Goal: Task Accomplishment & Management: Complete application form

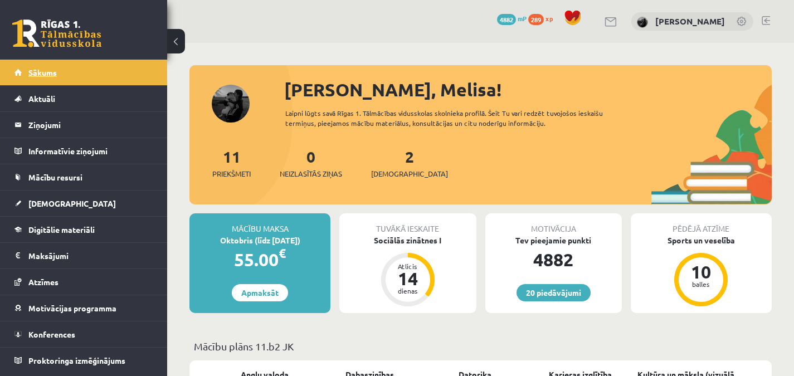
scroll to position [1011, 0]
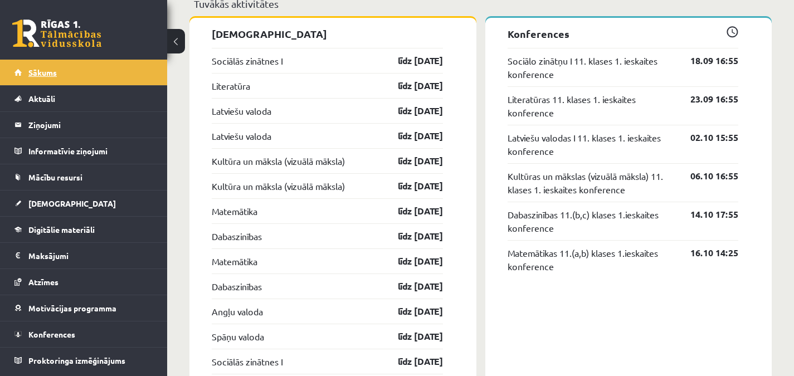
click at [56, 67] on link "Sākums" at bounding box center [83, 73] width 139 height 26
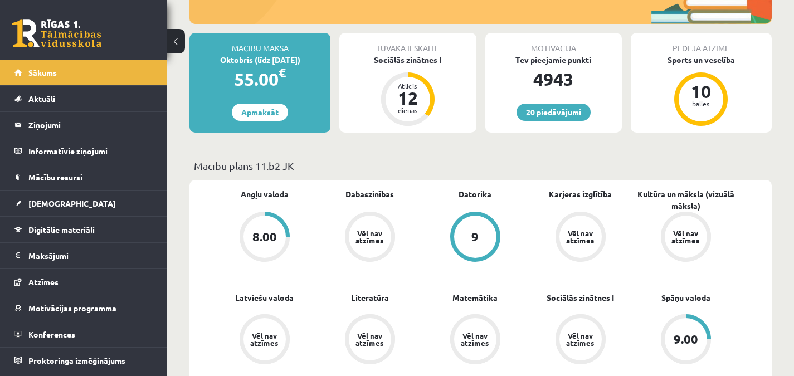
scroll to position [184, 0]
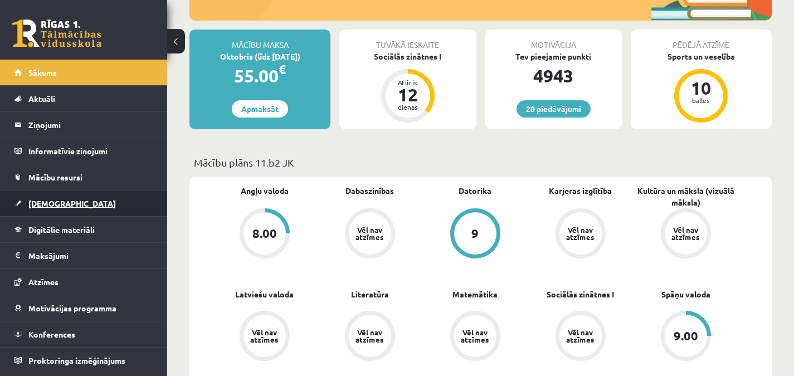
click at [143, 206] on link "[DEMOGRAPHIC_DATA]" at bounding box center [83, 204] width 139 height 26
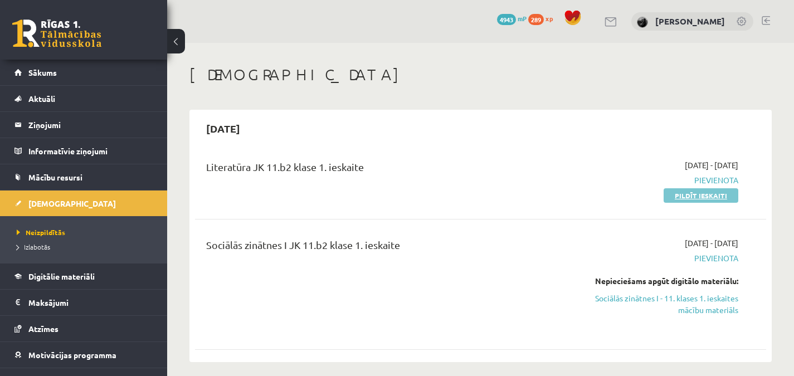
click at [704, 192] on link "Pildīt ieskaiti" at bounding box center [701, 195] width 75 height 14
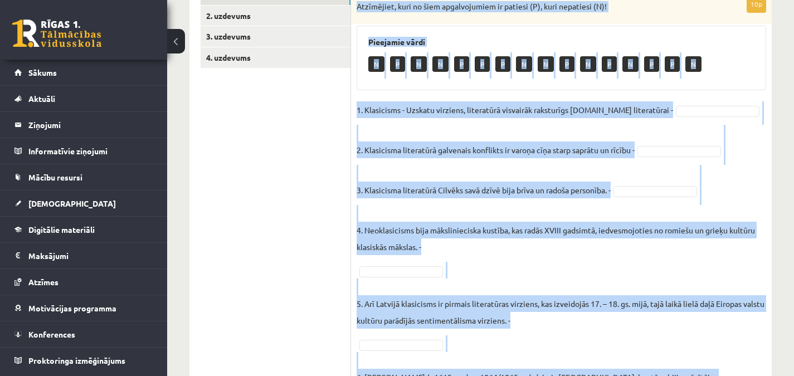
scroll to position [481, 0]
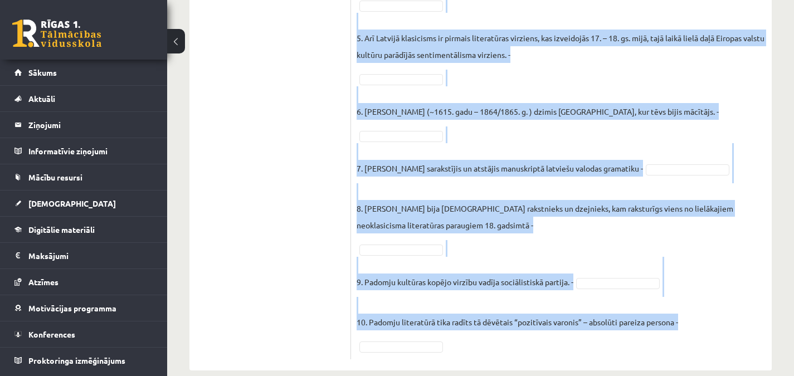
drag, startPoint x: 357, startPoint y: 83, endPoint x: 735, endPoint y: 318, distance: 445.0
click at [735, 318] on div "10p Atzīmējiet, kuri no šiem apgalvojumiem ir patiesi (P), kuri nepatiesi (N)! …" at bounding box center [561, 45] width 421 height 630
copy div "Loremipsum, dolo si amet consecteturad el seddoei (T), inci utlaboree (D)! Magn…"
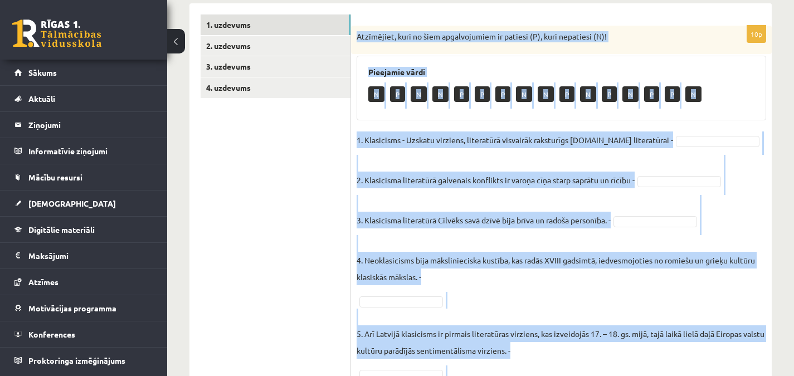
scroll to position [185, 0]
click at [771, 119] on div "10p Atzīmējiet, kuri no šiem apgalvojumiem ir patiesi (P), kuri nepatiesi (N)! …" at bounding box center [561, 341] width 421 height 630
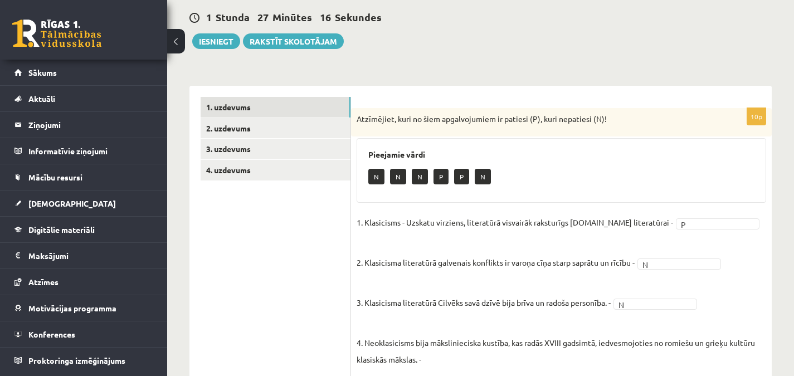
scroll to position [104, 0]
click at [334, 126] on link "2. uzdevums" at bounding box center [276, 128] width 150 height 21
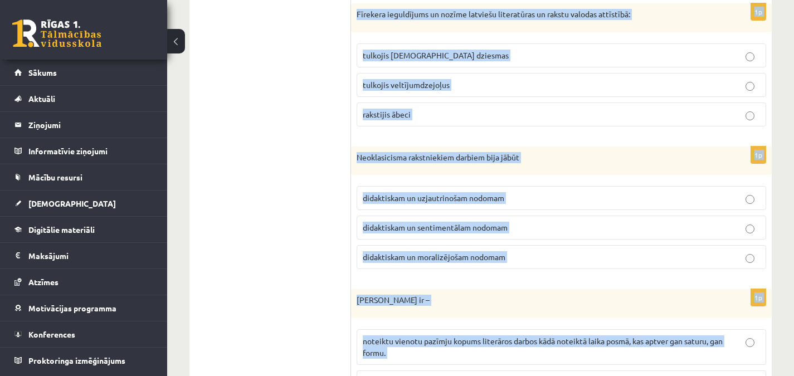
scroll to position [1344, 0]
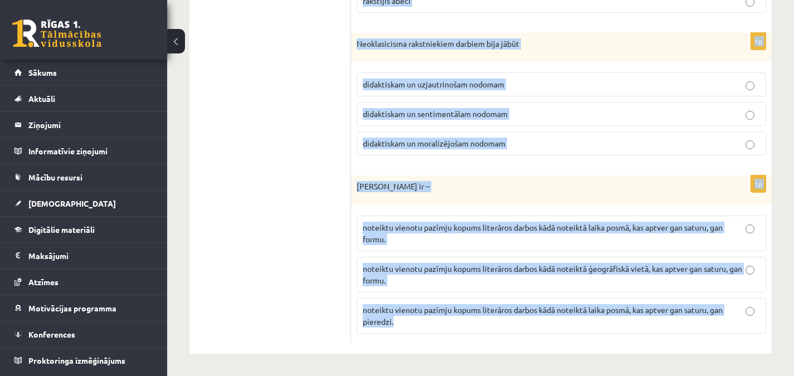
drag, startPoint x: 357, startPoint y: 119, endPoint x: 571, endPoint y: 340, distance: 307.8
copy form "Neoklasicisma laikā populārākie un populārākie žanri bija parodija, fabulas, sa…"
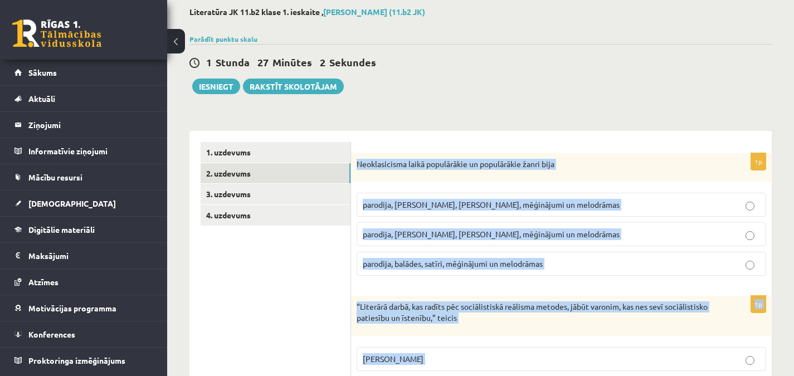
scroll to position [62, 0]
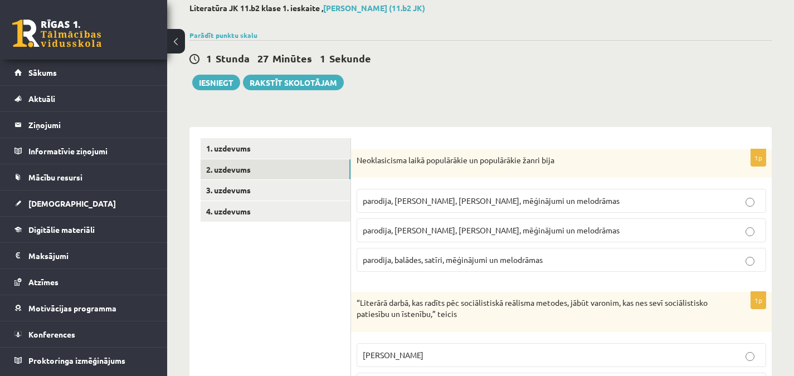
click at [678, 83] on div "1 Stunda 27 Minūtes 1 Sekunde Ieskaite saglabāta! Iesniegt Rakstīt skolotājam" at bounding box center [480, 65] width 582 height 50
click at [436, 239] on label "parodija, odas, satīri, mēģinājumi un melodrāmas" at bounding box center [562, 230] width 410 height 24
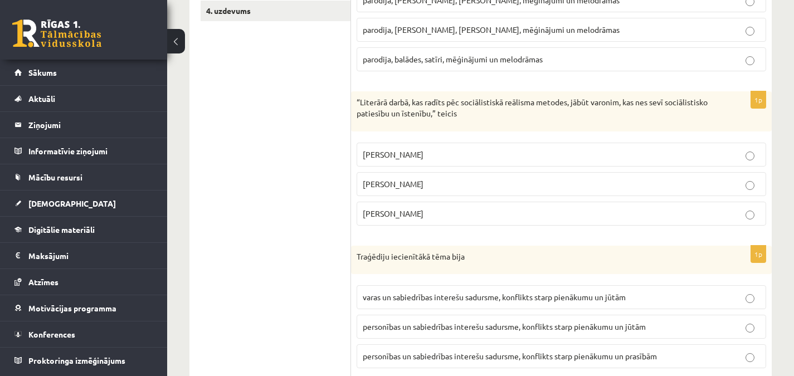
scroll to position [286, 0]
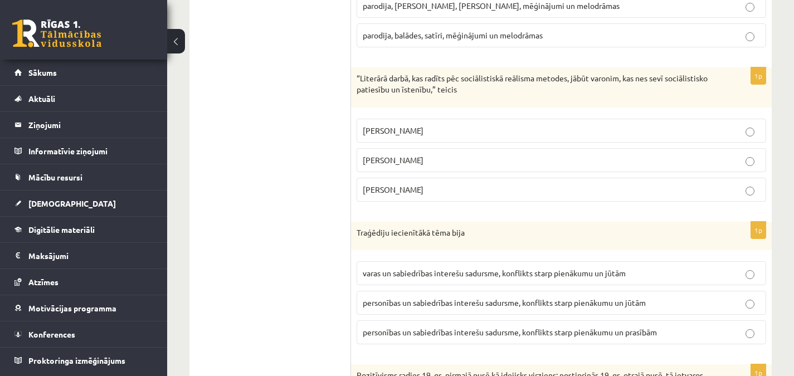
click at [729, 189] on p "Andrejs Upīts" at bounding box center [561, 190] width 397 height 12
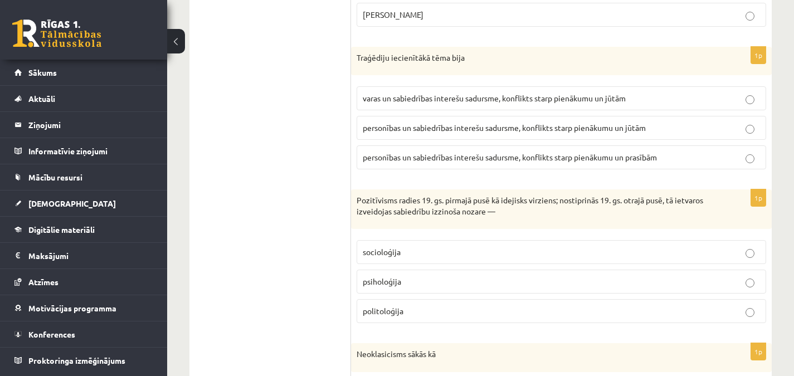
scroll to position [472, 0]
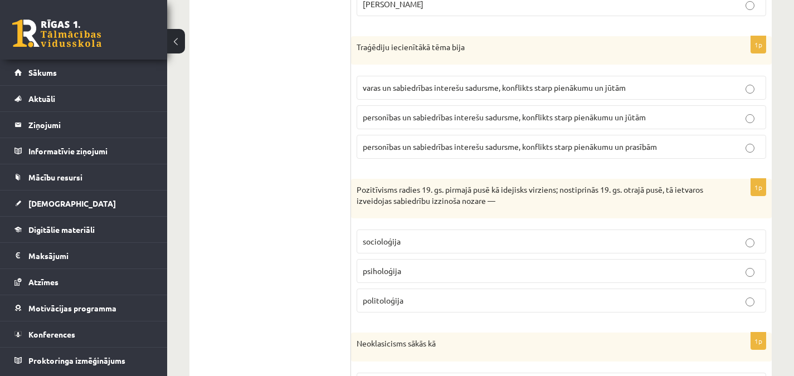
click at [437, 148] on span "personības un sabiedrības interešu sadursme, konflikts starp pienākumu un prasī…" at bounding box center [510, 147] width 294 height 10
click at [536, 116] on span "personības un sabiedrības interešu sadursme, konflikts starp pienākumu un jūtām" at bounding box center [504, 117] width 283 height 10
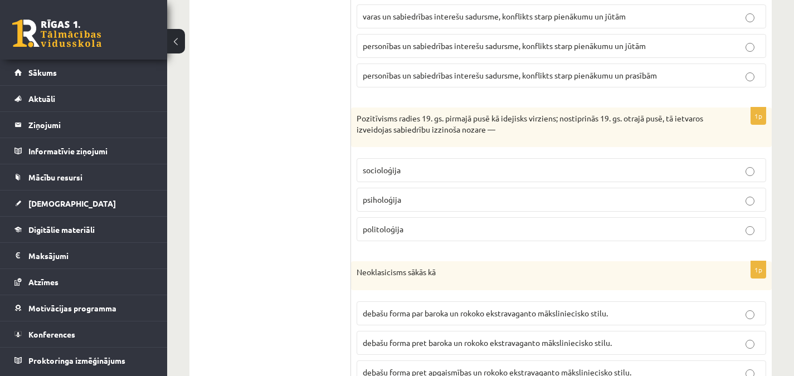
scroll to position [577, 0]
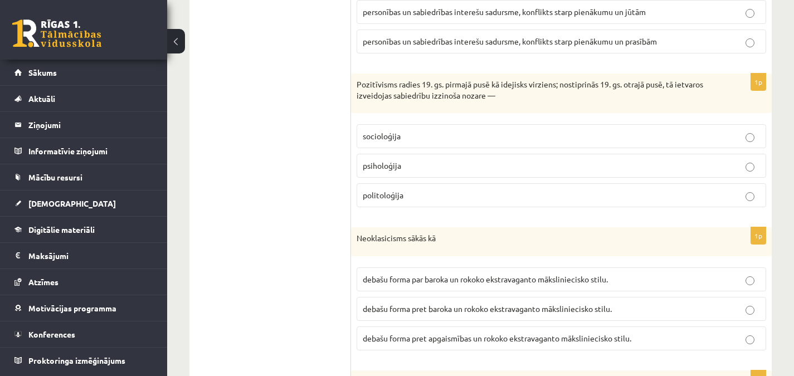
click at [407, 138] on p "socioloģija" at bounding box center [561, 136] width 397 height 12
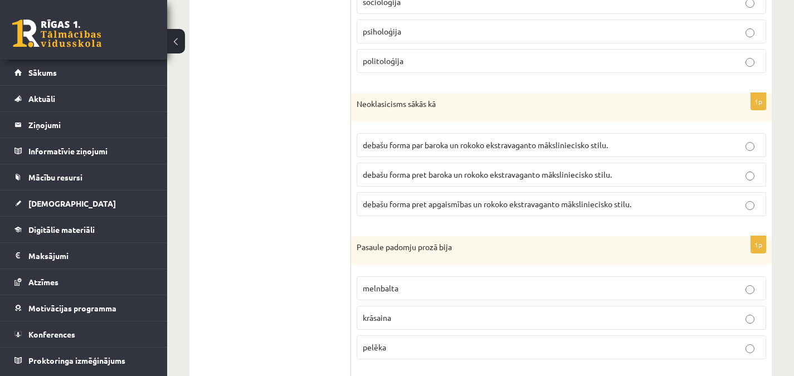
scroll to position [732, 0]
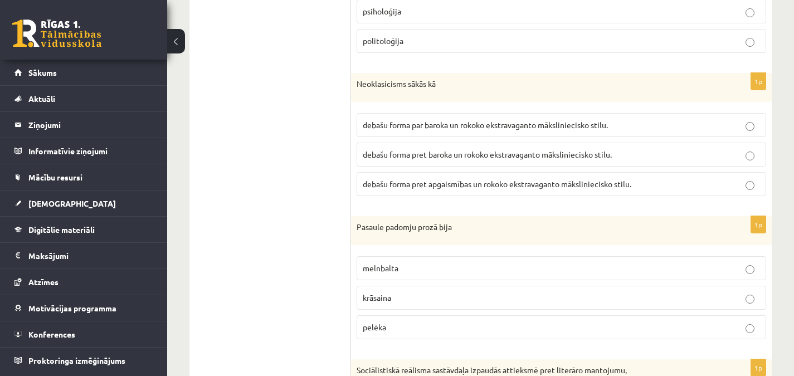
click at [462, 125] on span "debašu forma par baroka un rokoko ekstravaganto māksliniecisko stilu." at bounding box center [485, 125] width 245 height 10
click at [452, 156] on span "debašu forma pret baroka un rokoko ekstravaganto māksliniecisko stilu." at bounding box center [487, 154] width 249 height 10
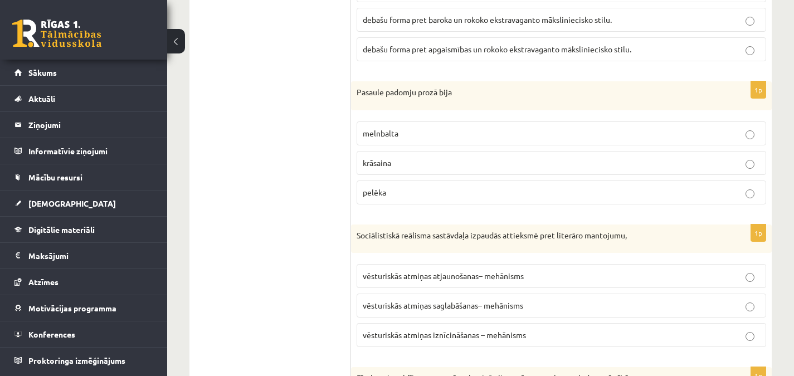
scroll to position [893, 0]
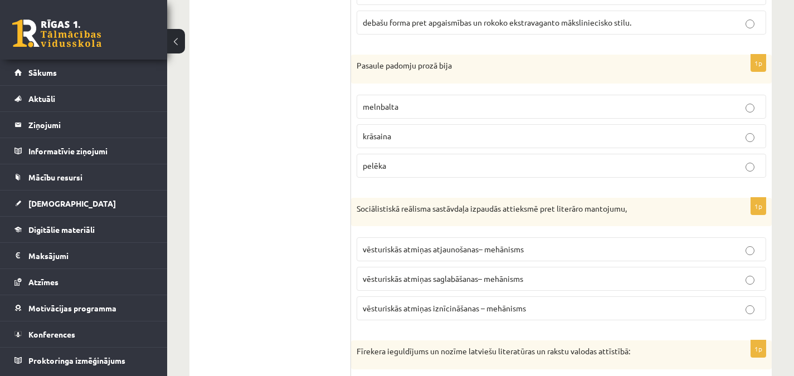
click at [446, 109] on p "melnbalta" at bounding box center [561, 107] width 397 height 12
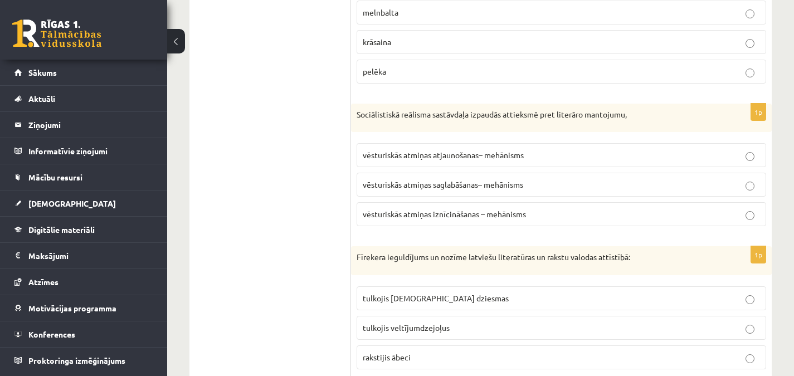
scroll to position [1020, 0]
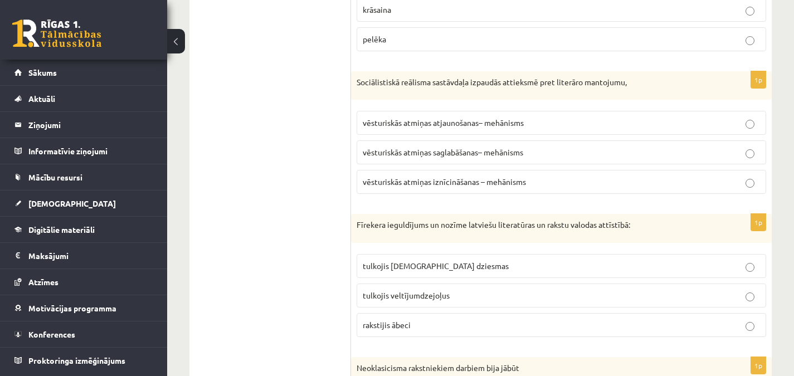
click at [486, 180] on span "vēsturiskās atmiņas iznīcināšanas – mehānisms" at bounding box center [444, 182] width 163 height 10
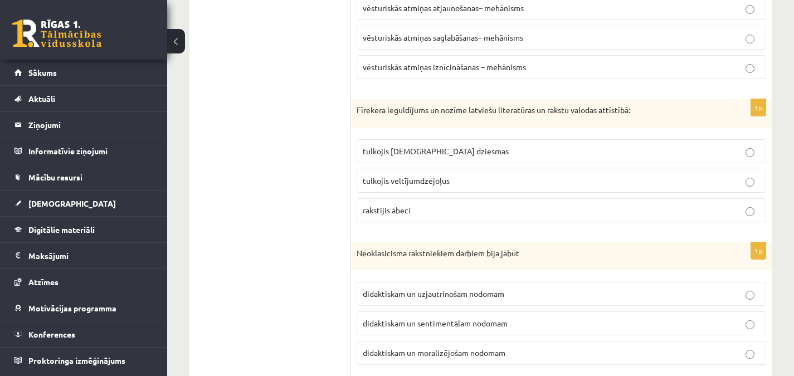
scroll to position [1139, 0]
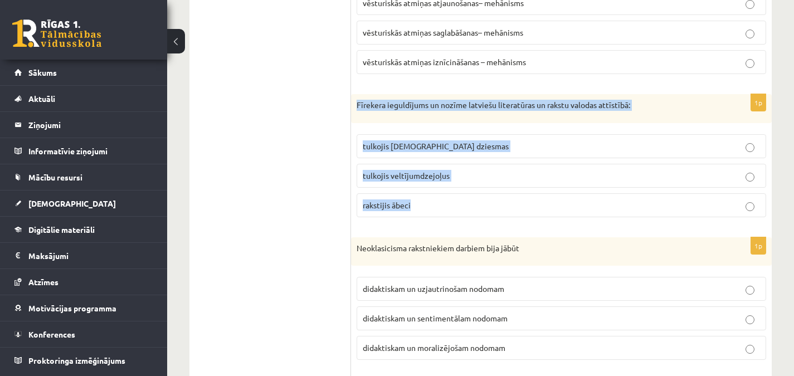
drag, startPoint x: 358, startPoint y: 104, endPoint x: 418, endPoint y: 211, distance: 122.7
click at [418, 211] on div "1p Fīrekera ieguldījums un nozīme latviešu literatūras un rakstu valodas attīst…" at bounding box center [561, 160] width 421 height 132
copy div "Fīrekera ieguldījums un nozīme latviešu literatūras un rakstu valodas attīstībā…"
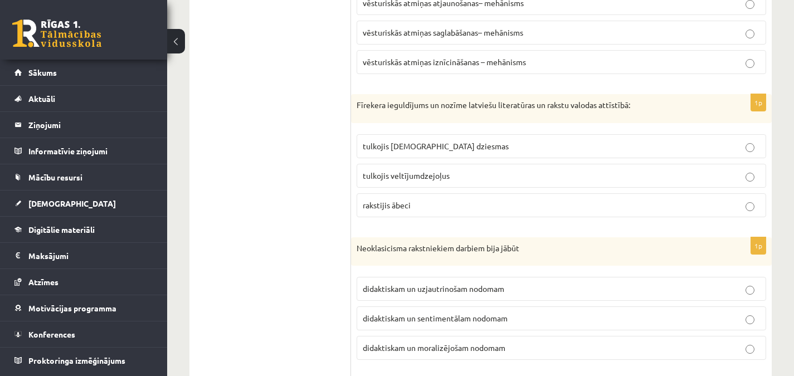
click at [435, 140] on p "tulkojis baznīcas dziesmas" at bounding box center [561, 146] width 397 height 12
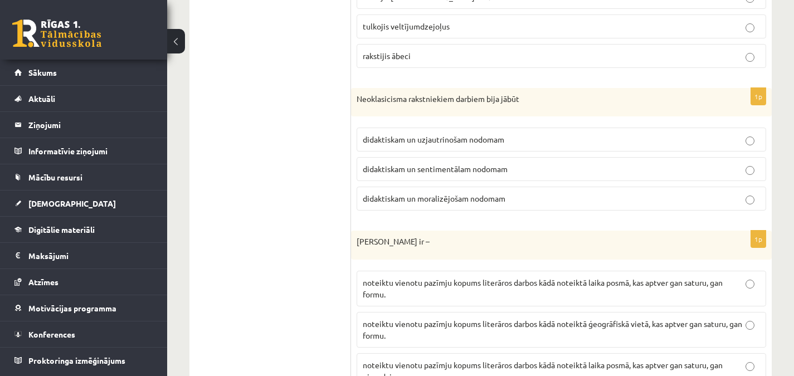
scroll to position [1304, 0]
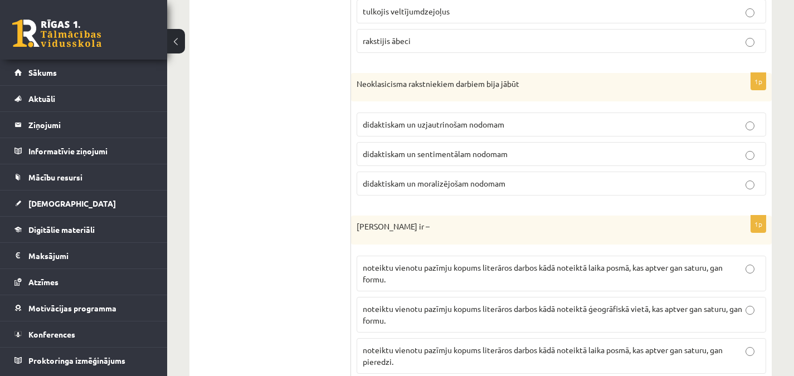
click at [449, 186] on span "didaktiskam un moralizējošam nodomam" at bounding box center [434, 183] width 143 height 10
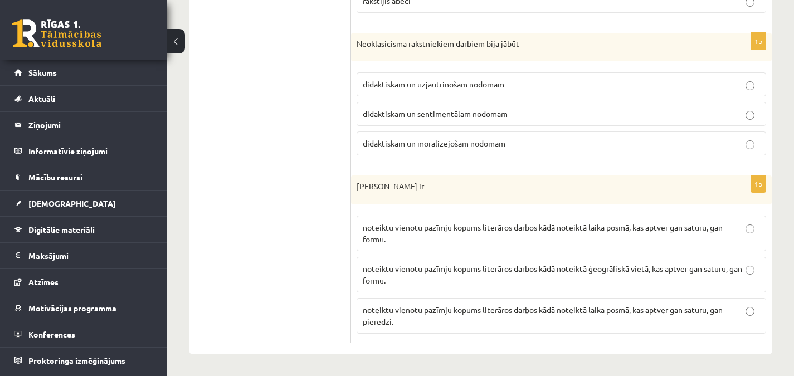
click at [489, 233] on p "noteiktu vienotu pazīmju kopums literāros darbos kādā noteiktā laika posmā, kas…" at bounding box center [561, 233] width 397 height 23
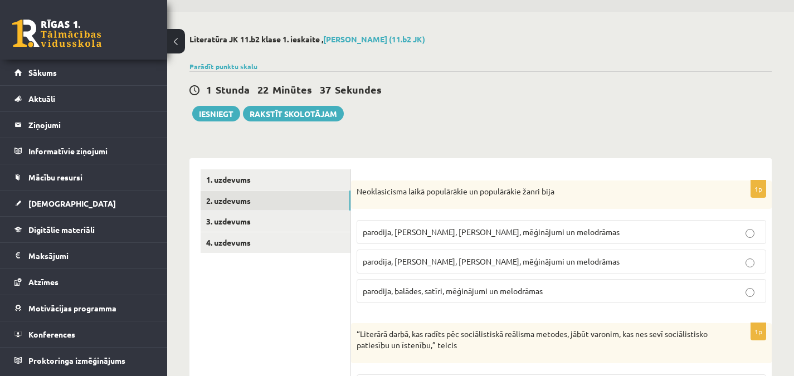
scroll to position [39, 0]
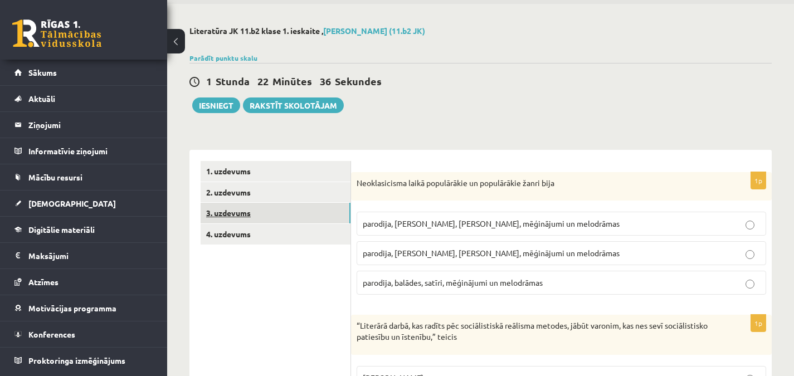
click at [306, 213] on link "3. uzdevums" at bounding box center [276, 213] width 150 height 21
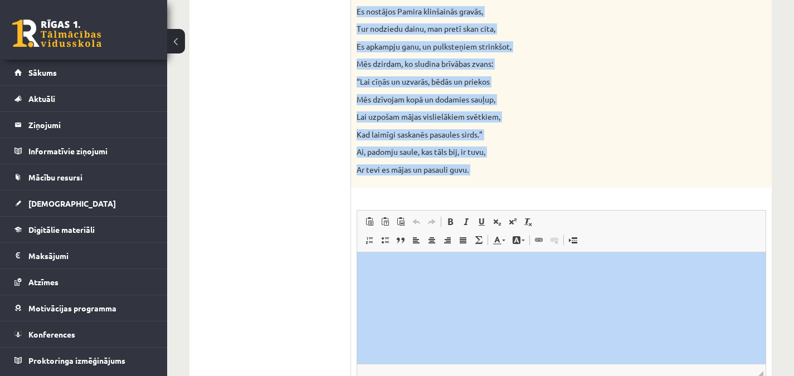
scroll to position [1206, 0]
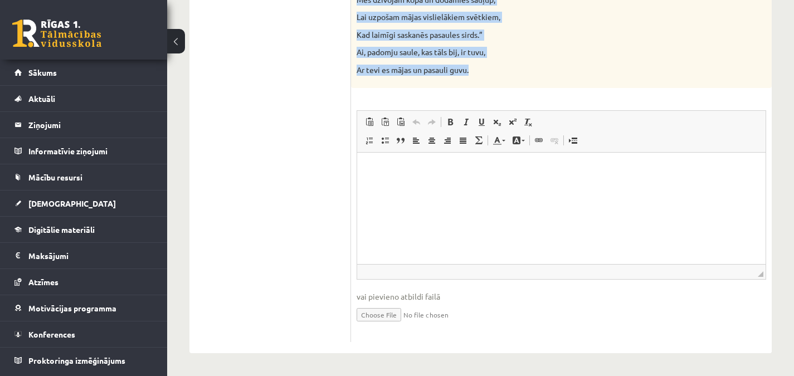
drag, startPoint x: 355, startPoint y: 113, endPoint x: 526, endPoint y: 63, distance: 177.6
copy div "Izlasiet Jāņa Sudrabkalna dzejoli “Dzimtene”! Kādas klasicisma un normatīvisma …"
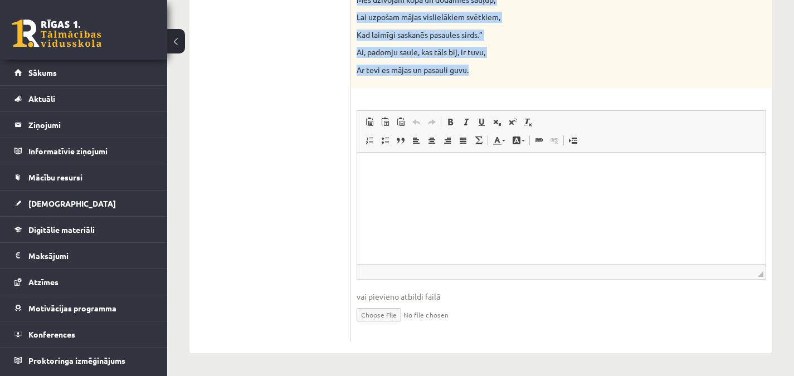
drag, startPoint x: 357, startPoint y: 118, endPoint x: 555, endPoint y: 66, distance: 204.5
copy div "Izlasiet Jāņa Sudrabkalna dzejoli “Dzimtene”! Kādas klasicisma un normatīvisma …"
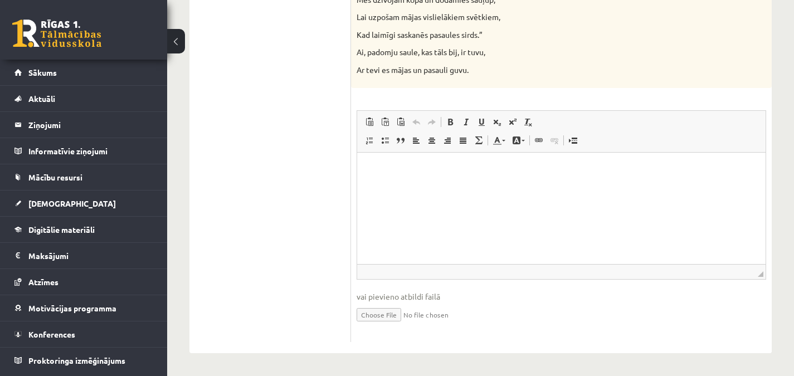
click at [607, 170] on p "Editor, wiswyg-editor-user-answer-47433902575040" at bounding box center [561, 169] width 386 height 12
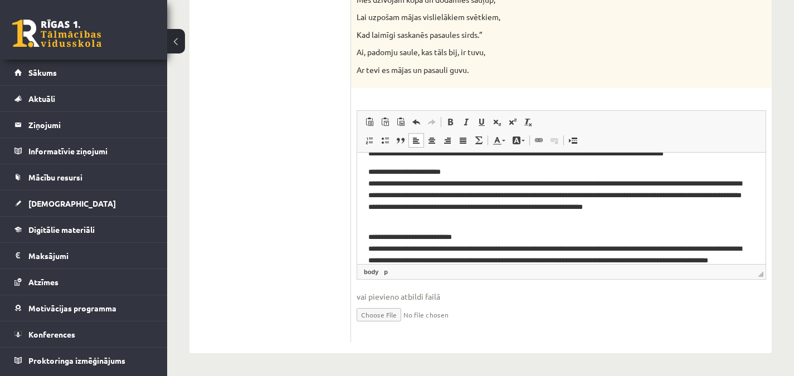
scroll to position [0, 0]
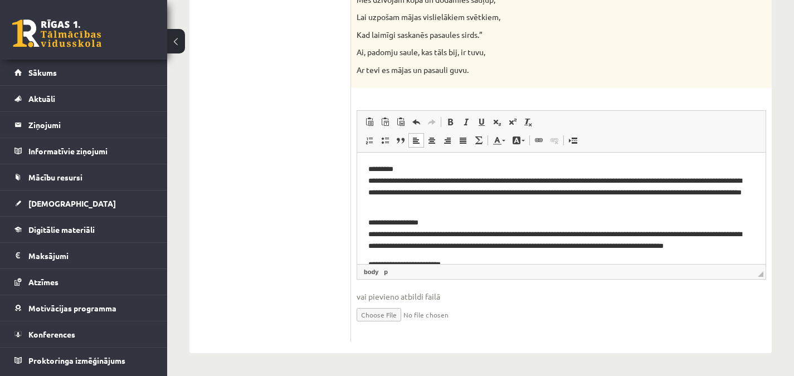
drag, startPoint x: 762, startPoint y: 205, endPoint x: 1125, endPoint y: 301, distance: 375.7
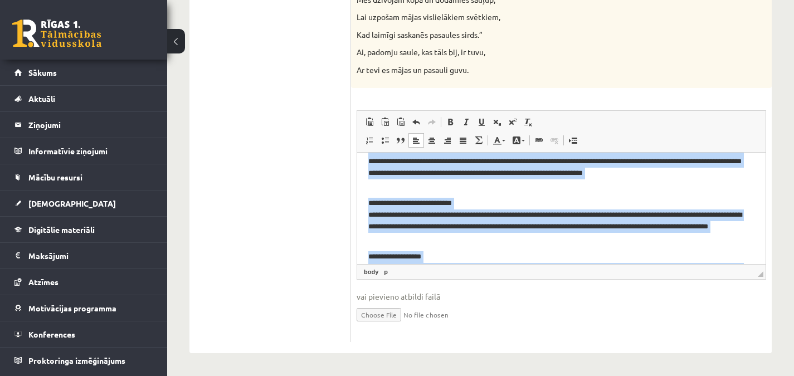
scroll to position [248, 0]
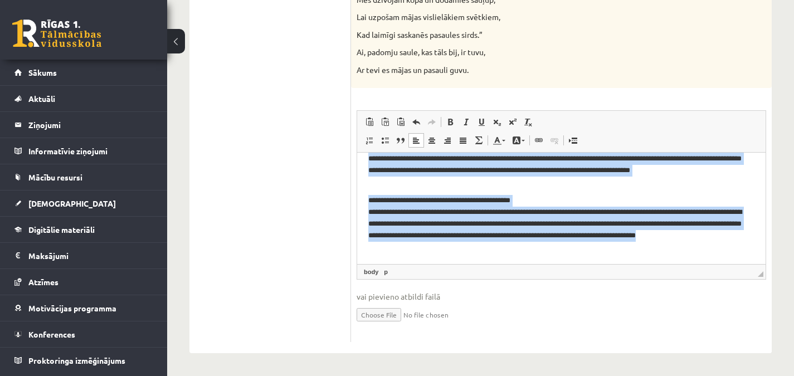
drag, startPoint x: 368, startPoint y: 167, endPoint x: 583, endPoint y: 322, distance: 264.7
click at [583, 264] on html "**********" at bounding box center [561, 83] width 408 height 359
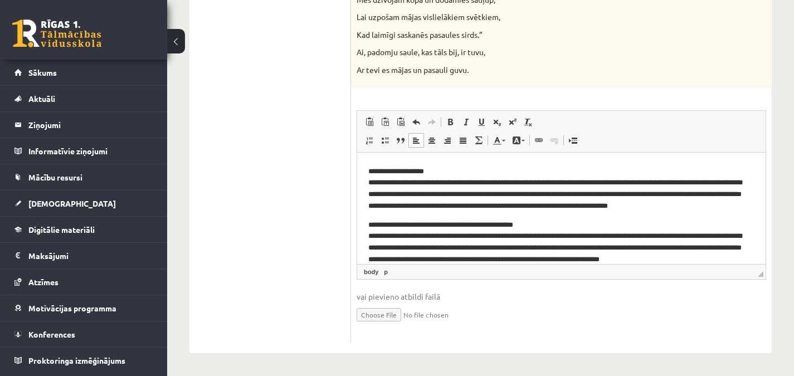
scroll to position [213, 0]
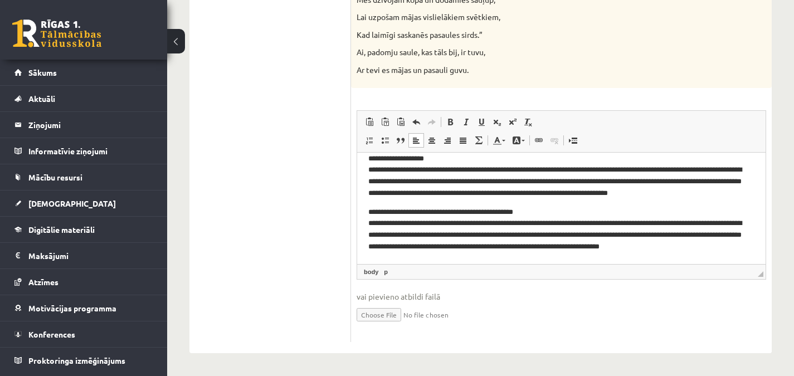
drag, startPoint x: 404, startPoint y: 92, endPoint x: 774, endPoint y: 189, distance: 382.5
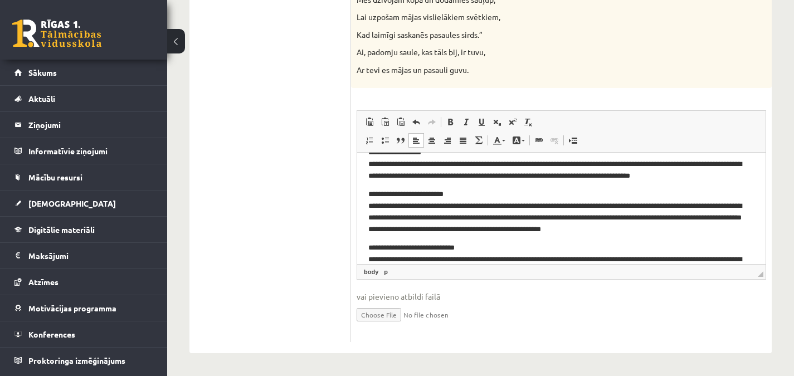
scroll to position [0, 0]
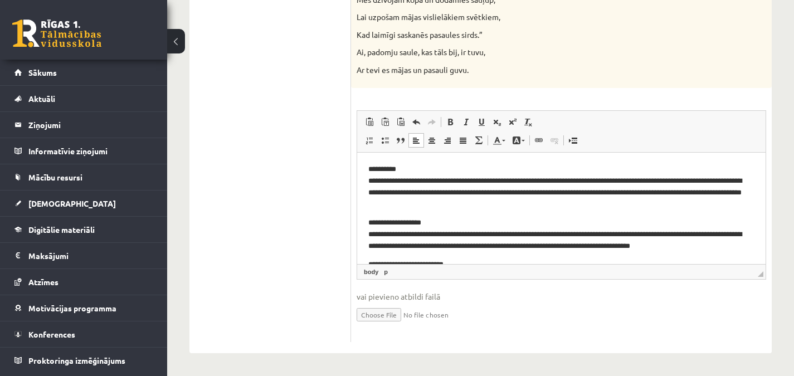
drag, startPoint x: 762, startPoint y: 228, endPoint x: 1118, endPoint y: 291, distance: 361.6
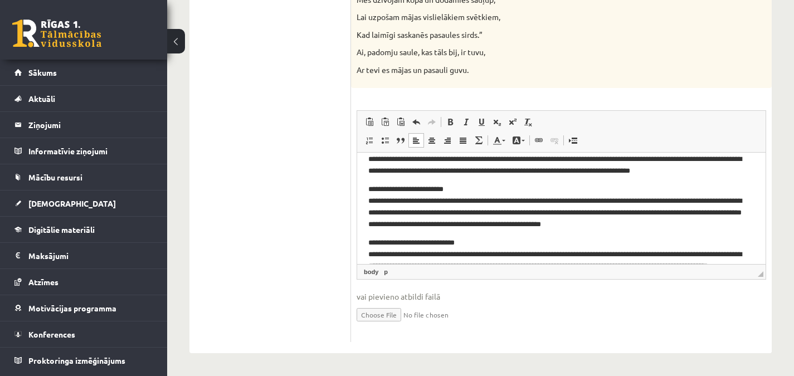
scroll to position [80, 0]
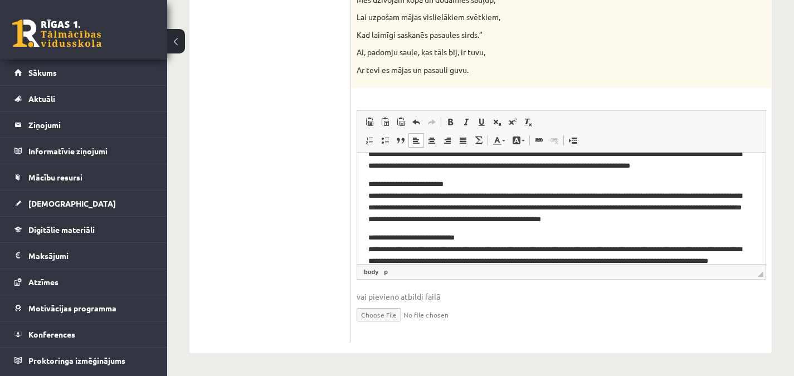
click at [627, 195] on p "**********" at bounding box center [557, 201] width 378 height 46
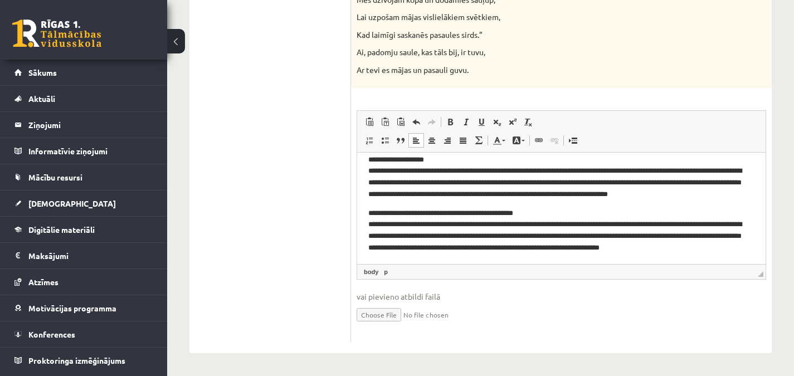
scroll to position [213, 0]
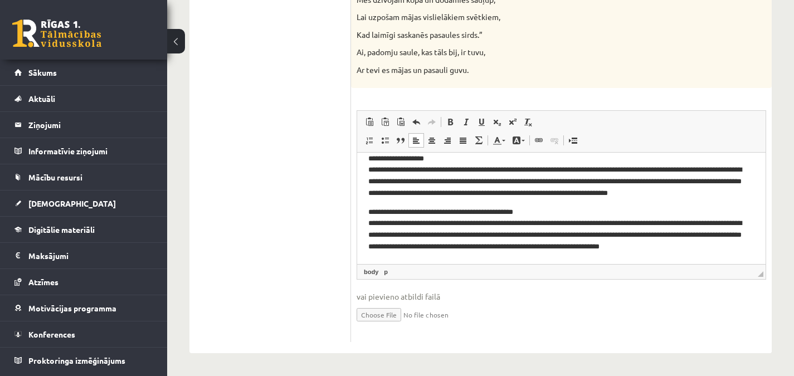
drag, startPoint x: 762, startPoint y: 203, endPoint x: 1124, endPoint y: 416, distance: 420.9
click at [509, 194] on p "**********" at bounding box center [557, 176] width 378 height 46
click at [507, 195] on p "**********" at bounding box center [557, 176] width 378 height 46
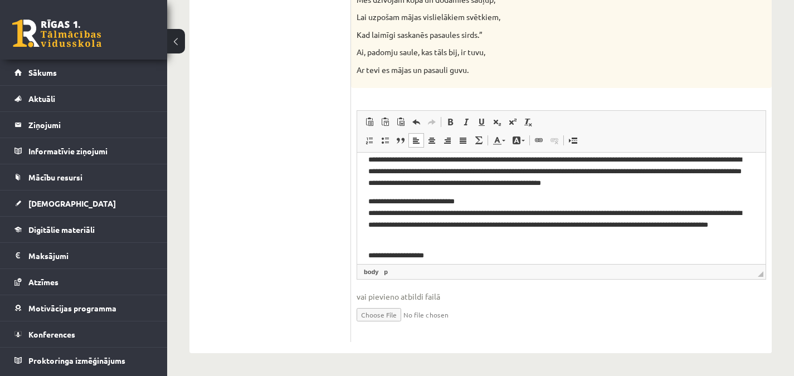
scroll to position [114, 0]
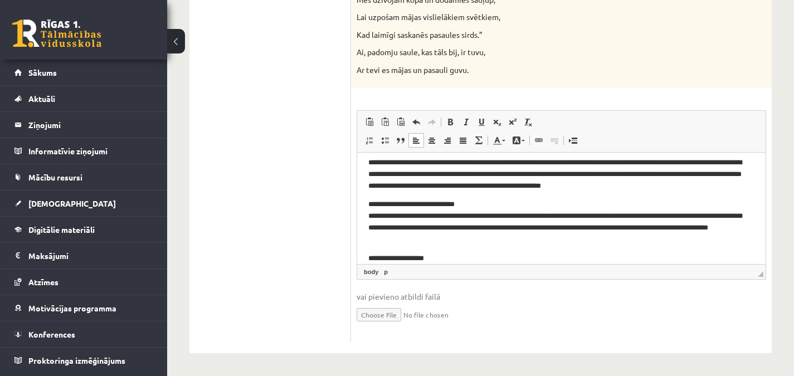
click at [687, 217] on p "**********" at bounding box center [557, 221] width 378 height 46
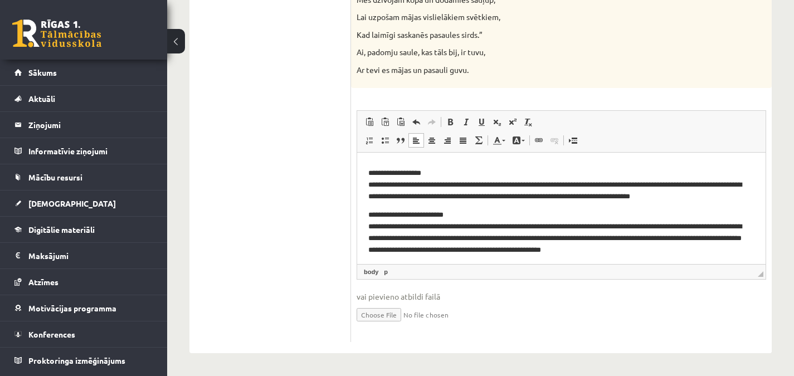
scroll to position [0, 0]
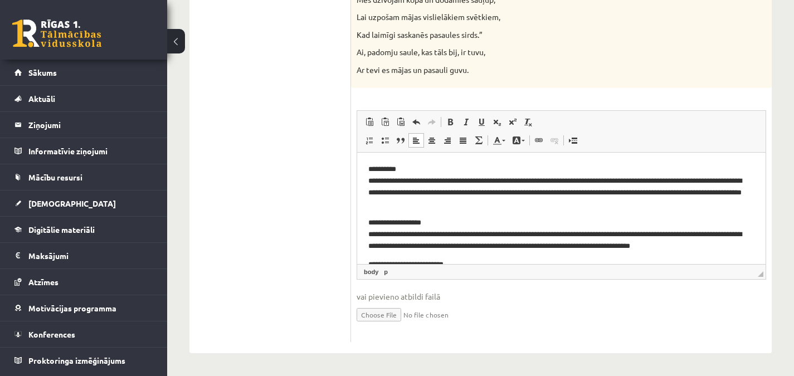
drag, startPoint x: 760, startPoint y: 212, endPoint x: 1103, endPoint y: 293, distance: 352.6
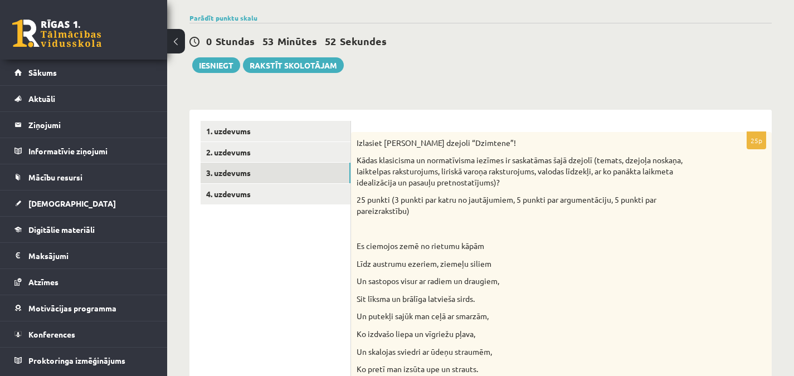
scroll to position [77, 0]
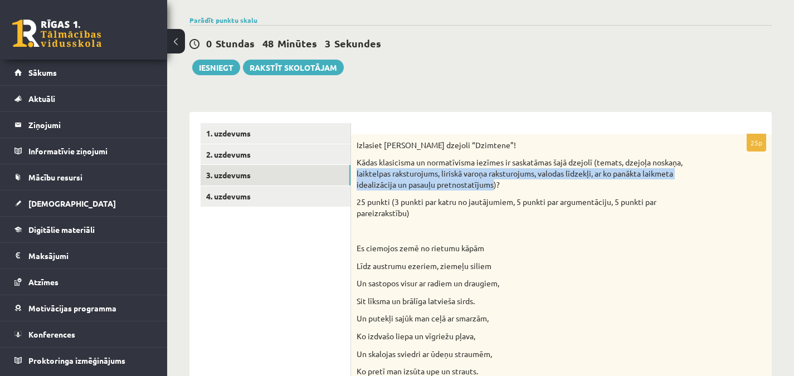
drag, startPoint x: 357, startPoint y: 173, endPoint x: 494, endPoint y: 183, distance: 138.0
click at [494, 183] on p "Kādas klasicisma un normatīvisma iezīmes ir saskatāmas šajā dzejolī (temats, dz…" at bounding box center [534, 173] width 354 height 33
copy p "laiktelpas raksturojums, liriskā varoņa raksturojums, valodas līdzekļi, ar ko p…"
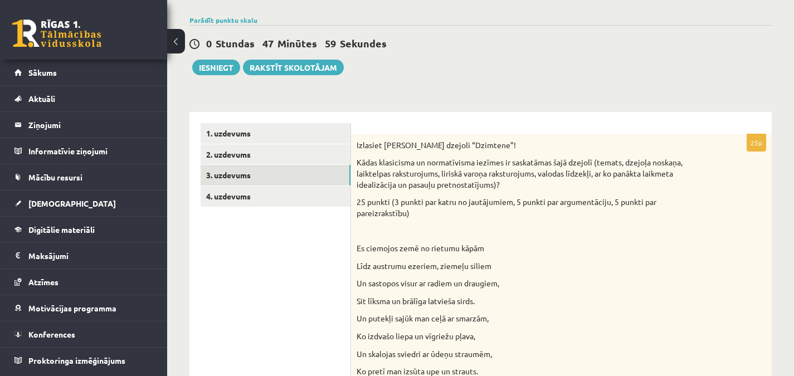
click at [310, 195] on link "4. uzdevums" at bounding box center [276, 196] width 150 height 21
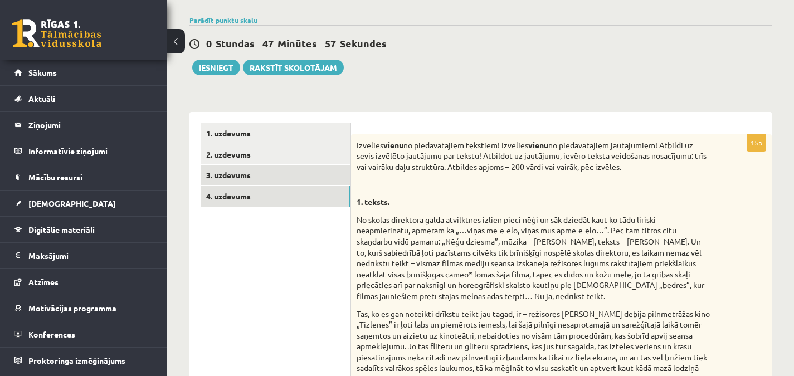
scroll to position [0, 0]
click at [318, 179] on link "3. uzdevums" at bounding box center [276, 175] width 150 height 21
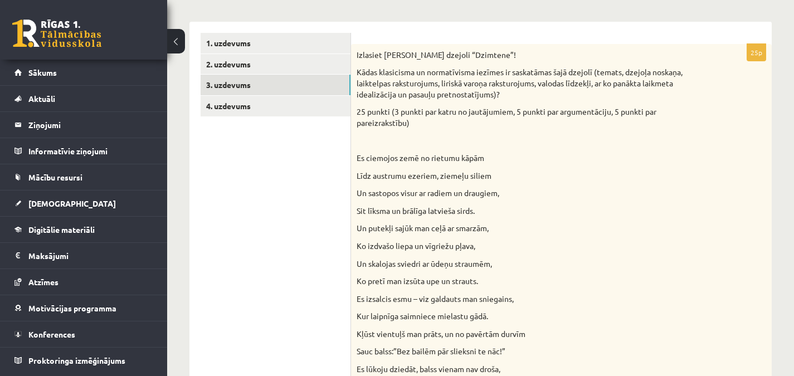
scroll to position [163, 0]
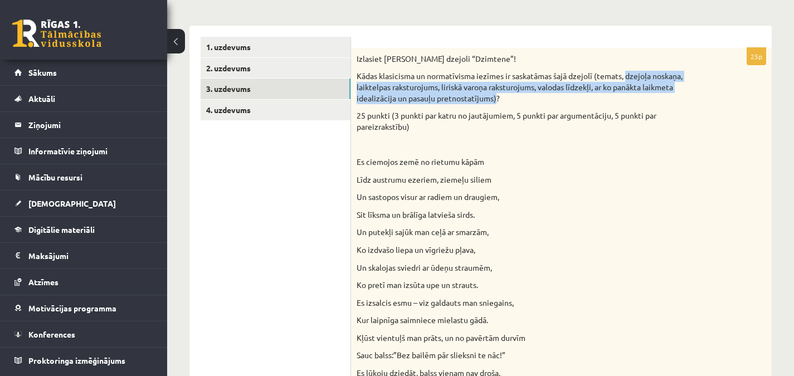
drag, startPoint x: 627, startPoint y: 76, endPoint x: 496, endPoint y: 96, distance: 133.1
click at [496, 96] on p "Kādas klasicisma un normatīvisma iezīmes ir saskatāmas šajā dzejolī (temats, dz…" at bounding box center [534, 87] width 354 height 33
copy p "dzejoļa noskaņa, laiktelpas raksturojums, liriskā varoņa raksturojums, valodas …"
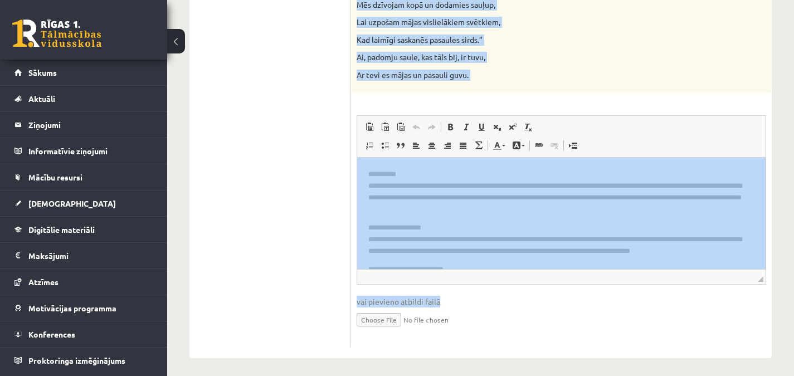
scroll to position [1206, 0]
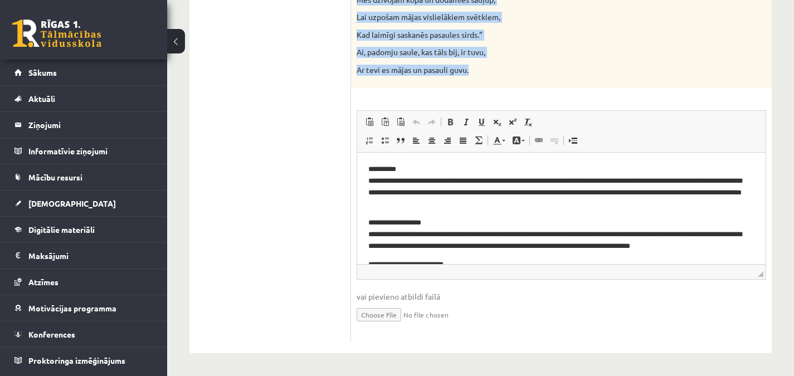
drag, startPoint x: 357, startPoint y: 161, endPoint x: 564, endPoint y: 72, distance: 226.1
copy div "Es ciemojos zemē no rietumu kāpām Līdz austrumu ezeriem, ziemeļu siliem Un sast…"
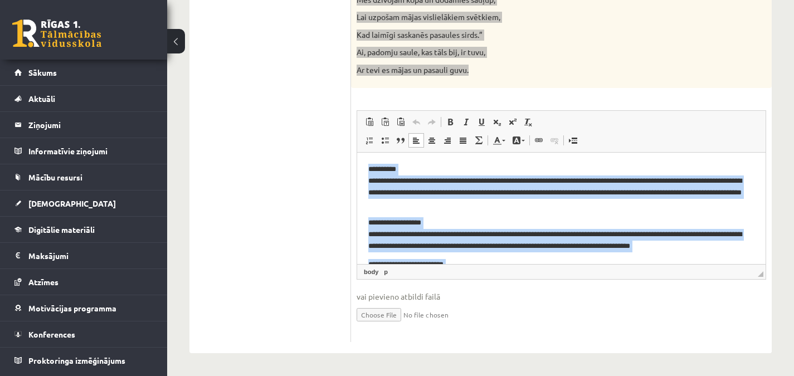
scroll to position [213, 0]
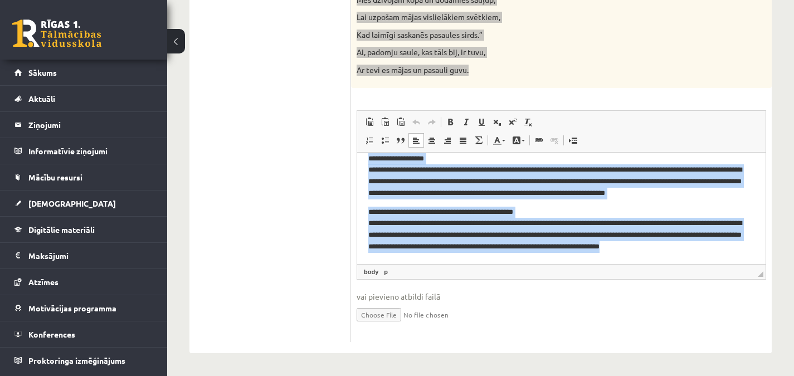
drag, startPoint x: 368, startPoint y: 169, endPoint x: 1140, endPoint y: 441, distance: 818.9
click at [766, 264] on html "**********" at bounding box center [561, 101] width 408 height 325
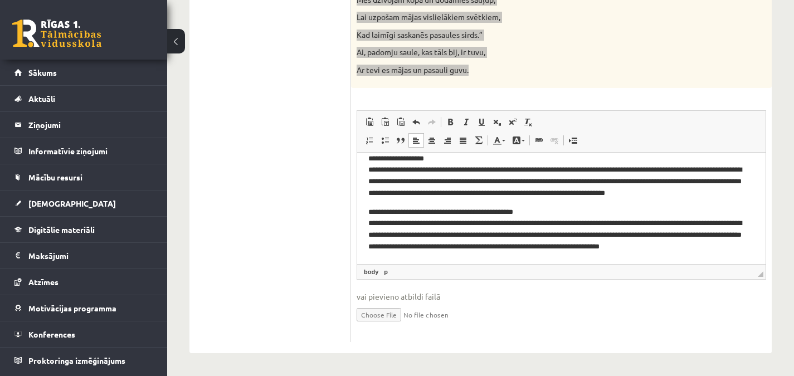
scroll to position [0, 0]
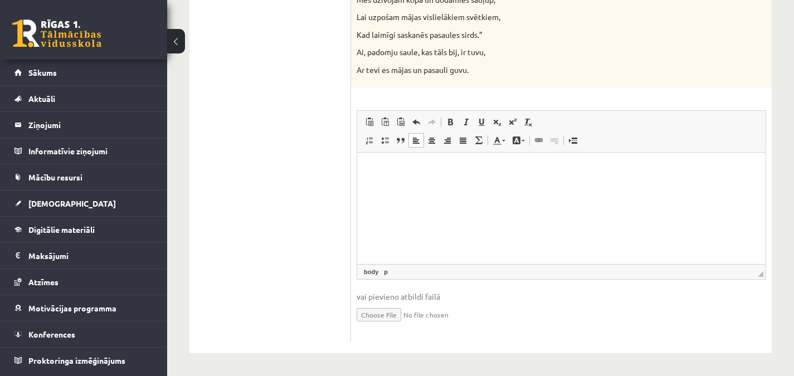
click at [403, 167] on p "Editor, wiswyg-editor-user-answer-47433969137940" at bounding box center [561, 169] width 386 height 12
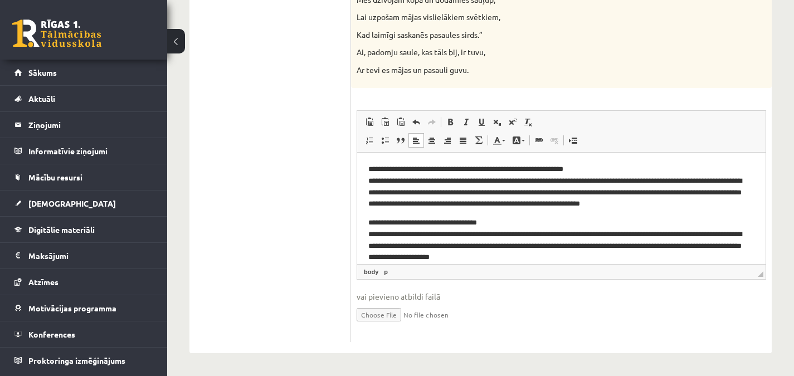
drag, startPoint x: 761, startPoint y: 233, endPoint x: 1105, endPoint y: 301, distance: 350.9
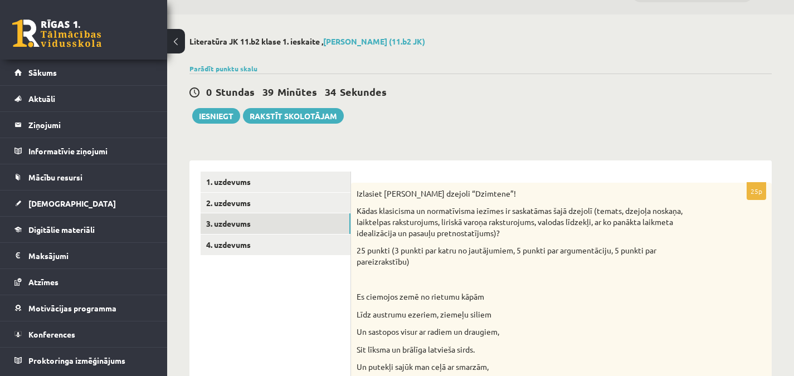
scroll to position [40, 0]
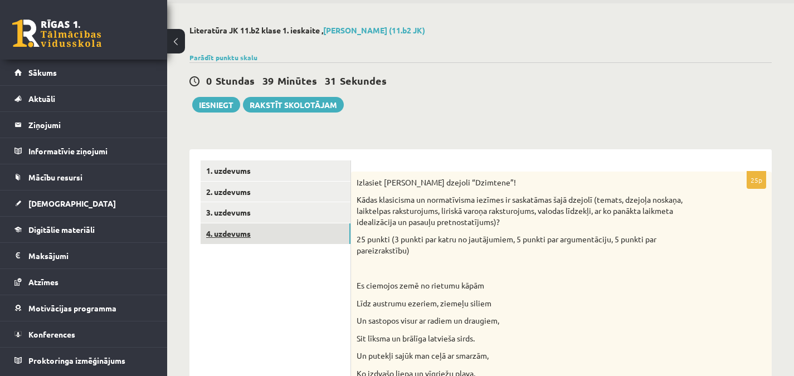
click at [304, 234] on link "4. uzdevums" at bounding box center [276, 233] width 150 height 21
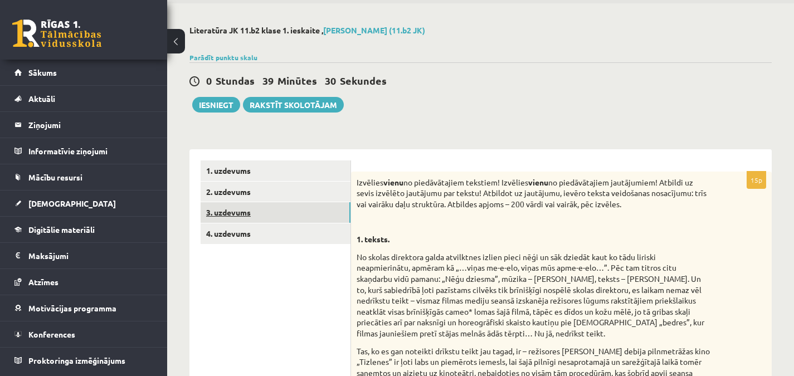
click at [310, 215] on link "3. uzdevums" at bounding box center [276, 212] width 150 height 21
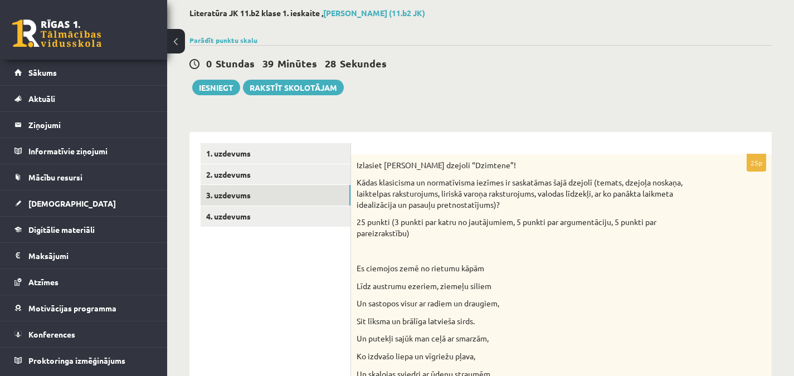
scroll to position [75, 0]
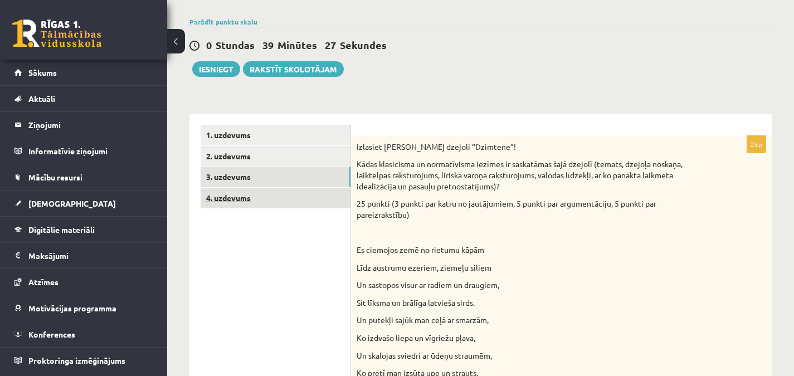
click at [335, 203] on link "4. uzdevums" at bounding box center [276, 198] width 150 height 21
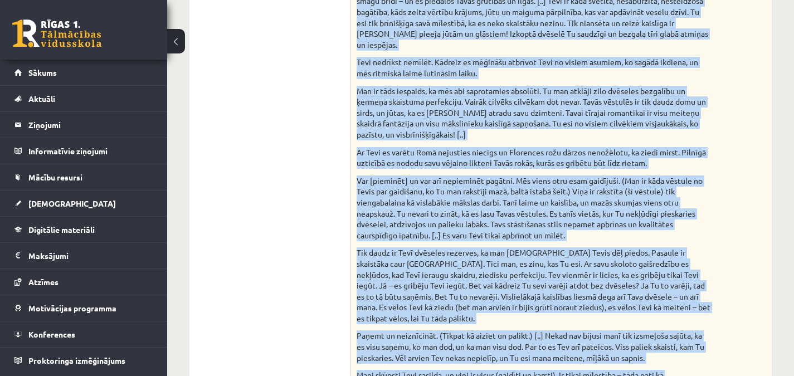
scroll to position [1136, 0]
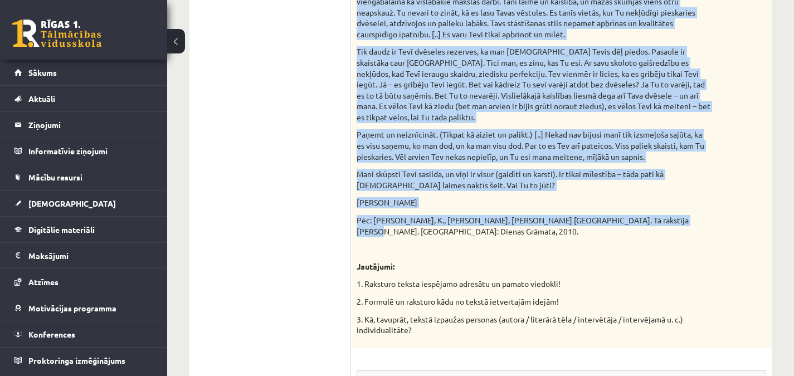
drag, startPoint x: 357, startPoint y: 79, endPoint x: 673, endPoint y: 230, distance: 349.9
copy div "1954. gada 19. Septembris Saņēmu visas ceļojuma vēstules un arī divas no mājām.…"
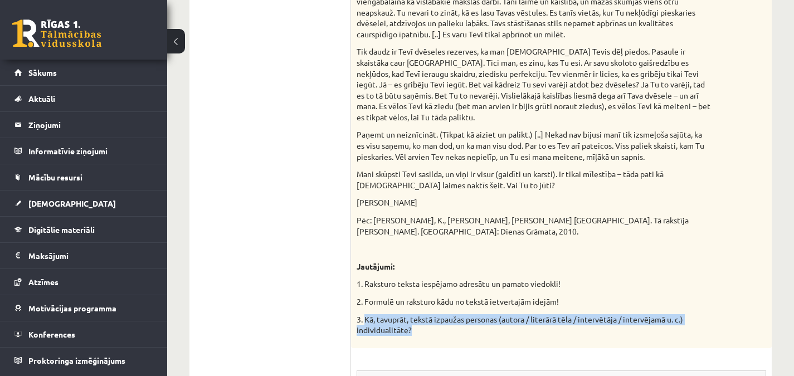
drag, startPoint x: 365, startPoint y: 319, endPoint x: 419, endPoint y: 332, distance: 55.5
click at [419, 332] on p "3. Kā, tavuprāt, tekstā izpaužas personas (autora / literārā tēla / intervētāja…" at bounding box center [534, 325] width 354 height 22
copy p "Kā, tavuprāt, tekstā izpaužas personas (autora / literārā tēla / intervētāja / …"
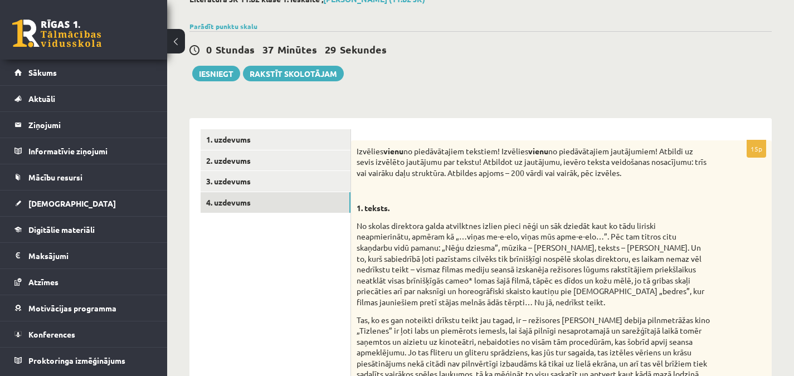
scroll to position [90, 0]
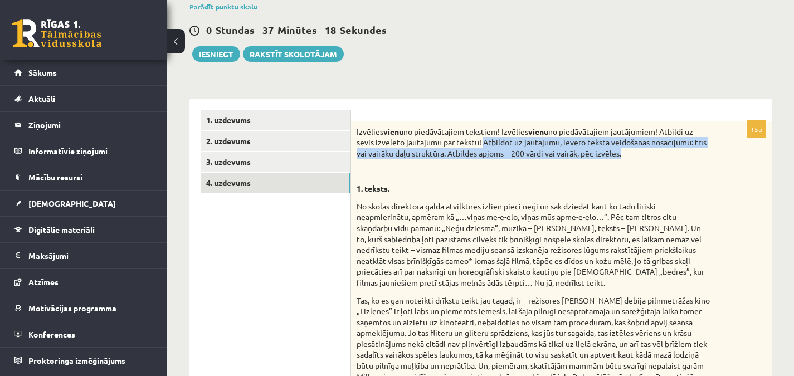
drag, startPoint x: 483, startPoint y: 142, endPoint x: 630, endPoint y: 158, distance: 147.9
click at [630, 158] on p "Izvēlies vienu no piedāvātajiem tekstiem! Izvēlies vienu no piedāvātajiem jautā…" at bounding box center [534, 142] width 354 height 33
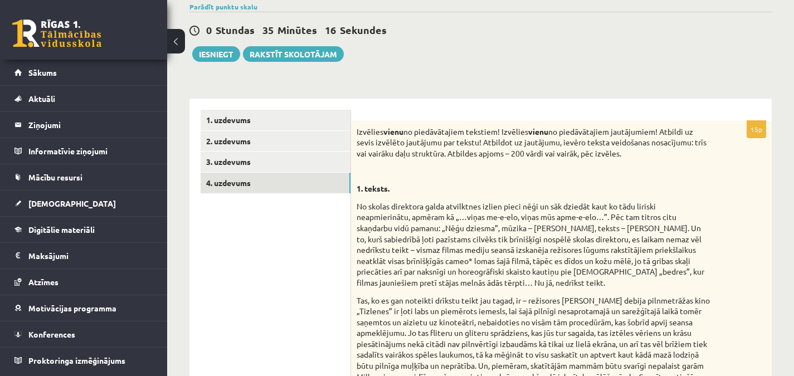
click at [572, 149] on p "Izvēlies vienu no piedāvātajiem tekstiem! Izvēlies vienu no piedāvātajiem jautā…" at bounding box center [534, 142] width 354 height 33
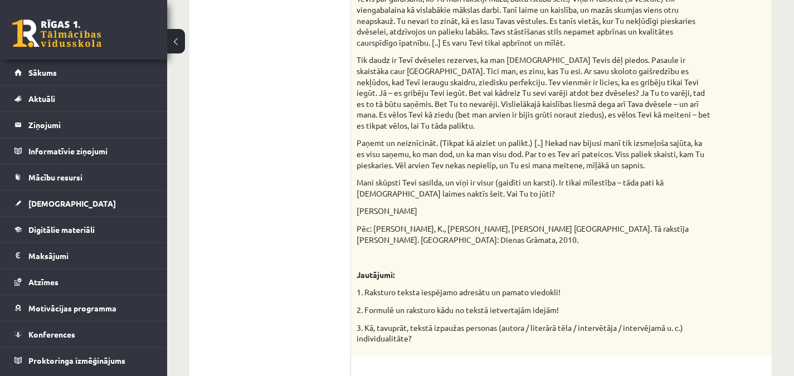
scroll to position [1127, 0]
drag, startPoint x: 364, startPoint y: 311, endPoint x: 579, endPoint y: 316, distance: 215.1
click at [579, 316] on p "2. Formulē un raksturo kādu no tekstā ietvertajām idejām!" at bounding box center [534, 311] width 354 height 11
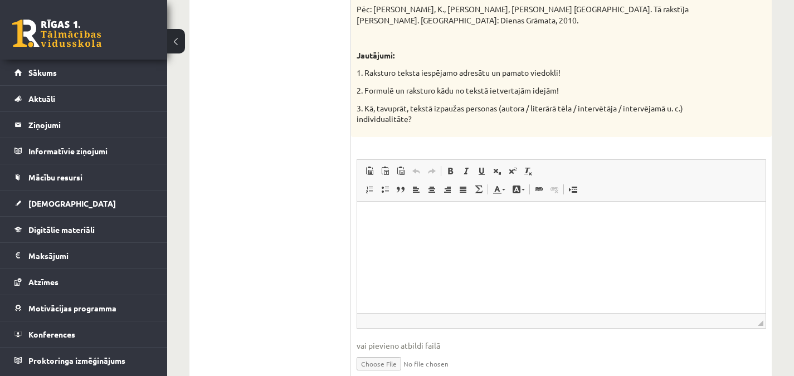
scroll to position [1356, 0]
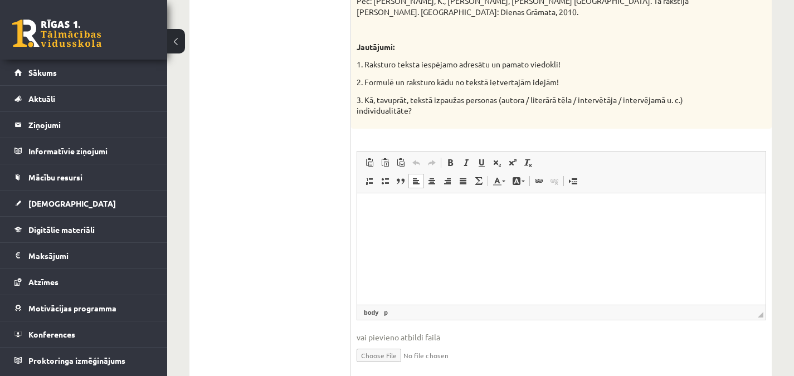
click at [671, 213] on p "Editor, wiswyg-editor-user-answer-47434037848900" at bounding box center [561, 210] width 386 height 12
click at [375, 232] on p "Editor, wiswyg-editor-user-answer-47434037848900" at bounding box center [561, 229] width 386 height 12
click at [376, 228] on p "Editor, wiswyg-editor-user-answer-47434037848900" at bounding box center [561, 229] width 386 height 12
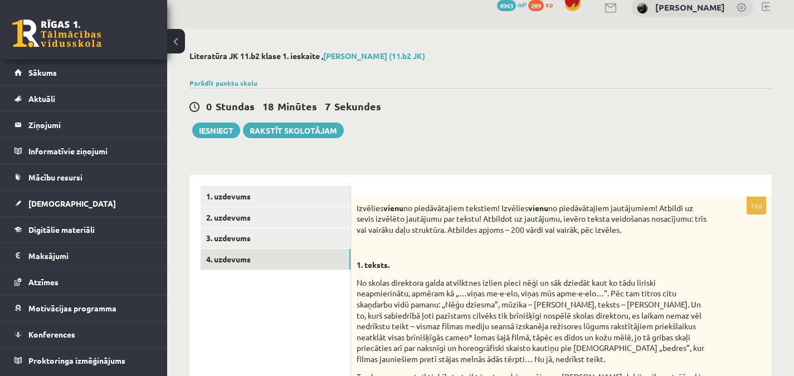
scroll to position [21, 0]
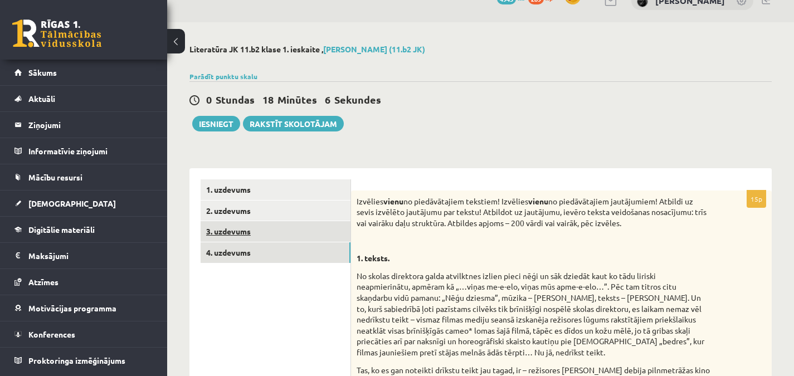
click at [295, 232] on link "3. uzdevums" at bounding box center [276, 231] width 150 height 21
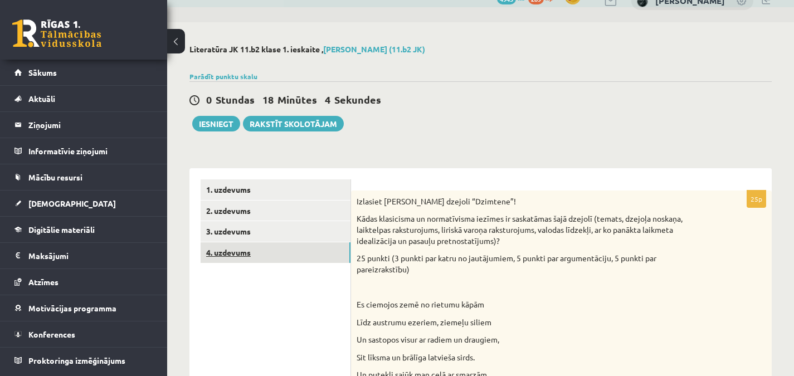
click at [293, 251] on link "4. uzdevums" at bounding box center [276, 252] width 150 height 21
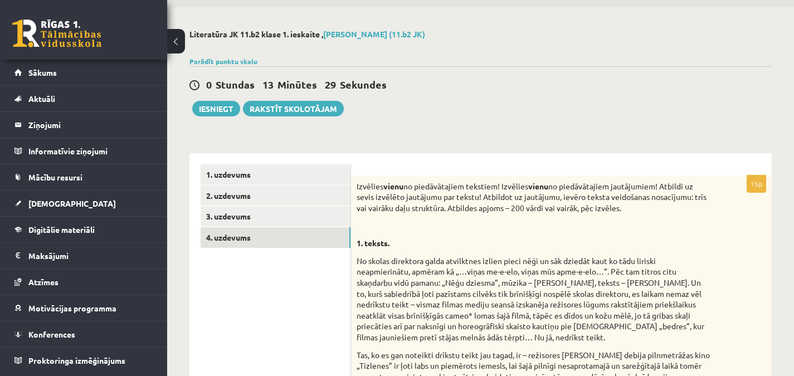
scroll to position [32, 0]
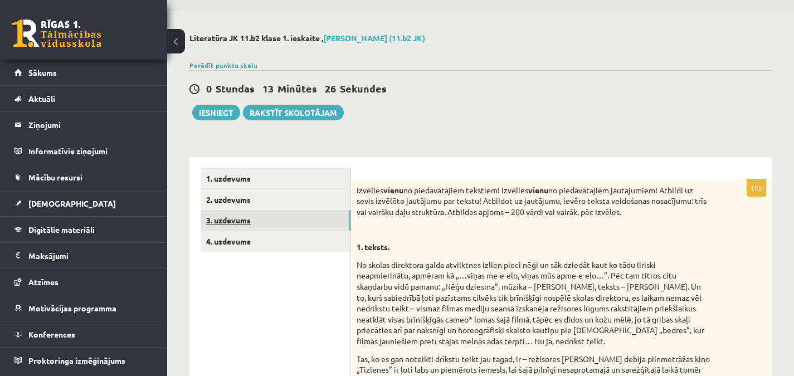
click at [306, 221] on link "3. uzdevums" at bounding box center [276, 220] width 150 height 21
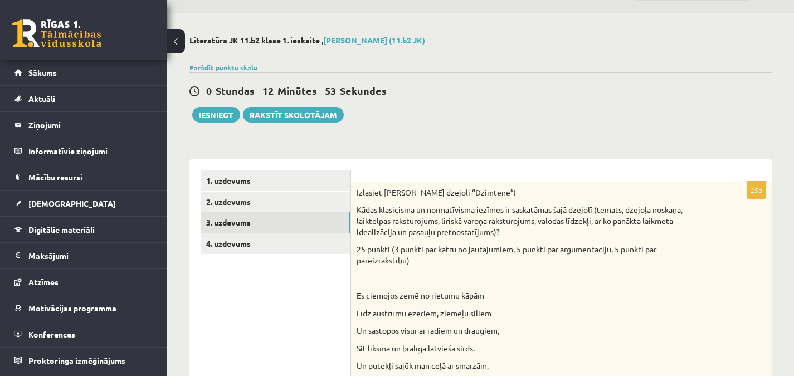
scroll to position [34, 0]
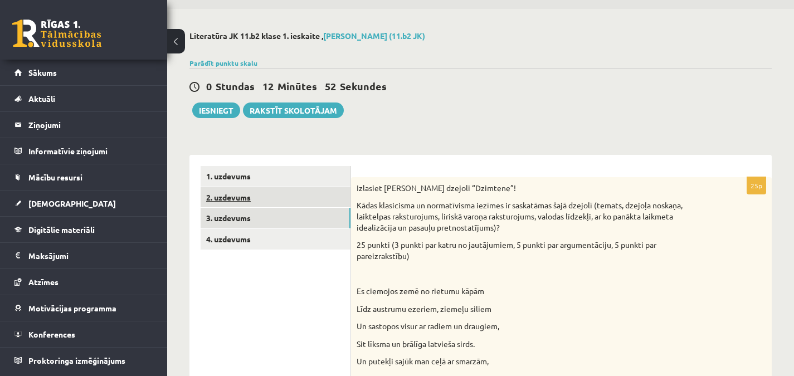
click at [309, 200] on link "2. uzdevums" at bounding box center [276, 197] width 150 height 21
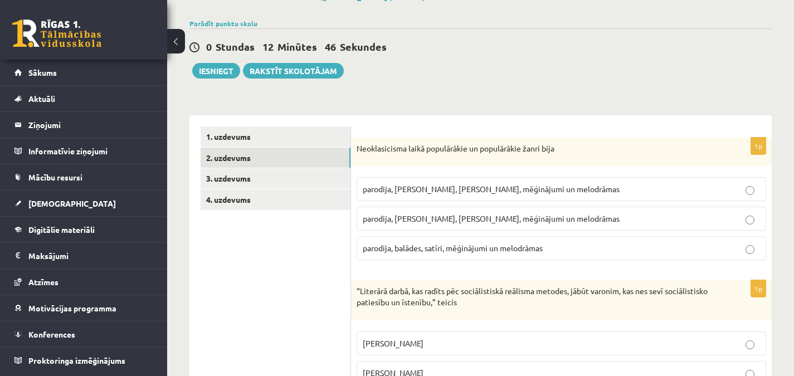
scroll to position [0, 0]
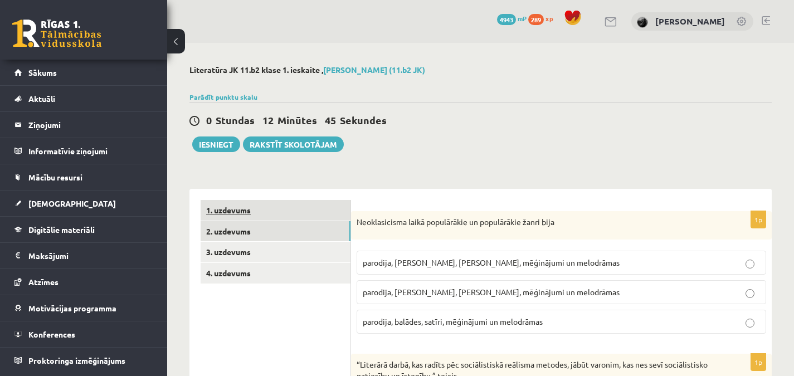
click at [301, 206] on link "1. uzdevums" at bounding box center [276, 210] width 150 height 21
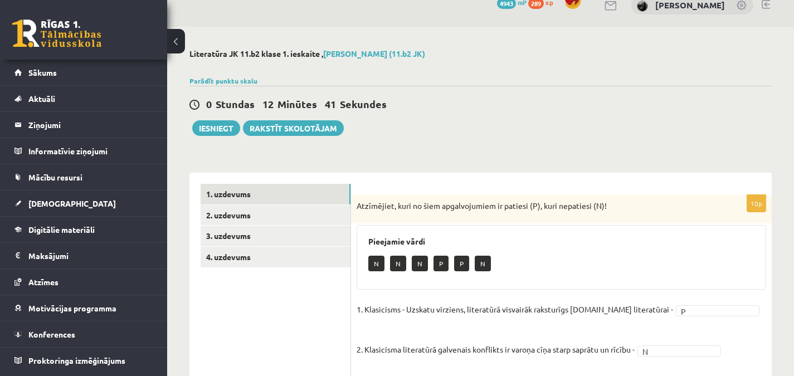
scroll to position [14, 0]
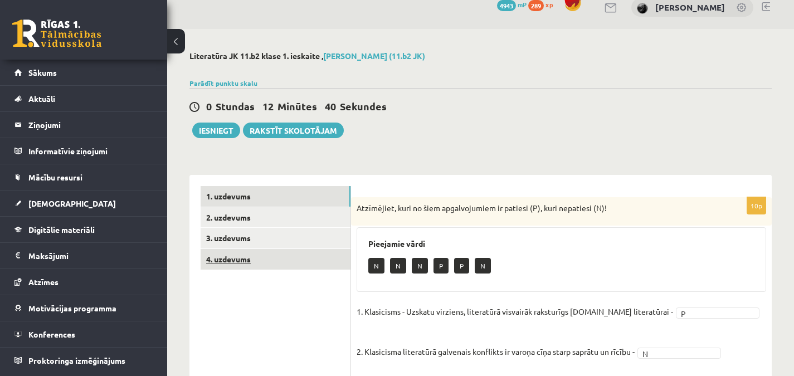
click at [284, 261] on link "4. uzdevums" at bounding box center [276, 259] width 150 height 21
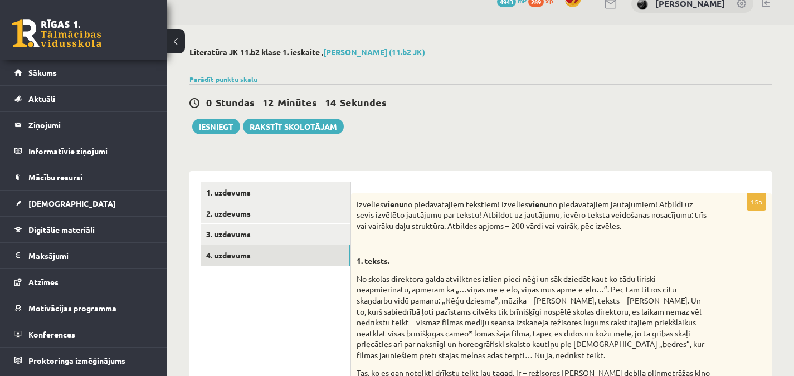
scroll to position [0, 0]
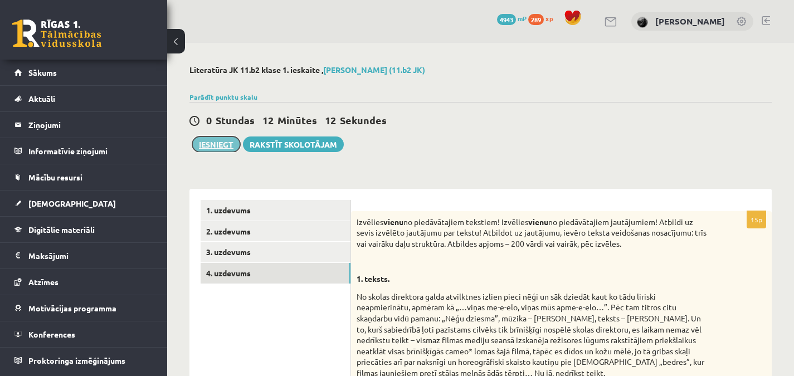
click at [223, 143] on button "Iesniegt" at bounding box center [216, 145] width 48 height 16
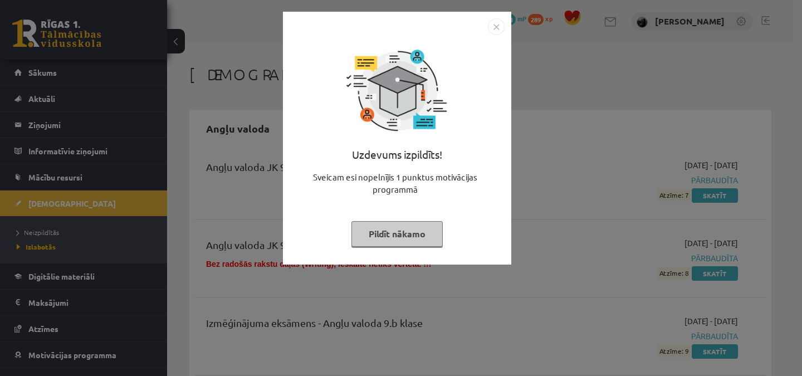
click at [496, 27] on img "Close" at bounding box center [496, 26] width 17 height 17
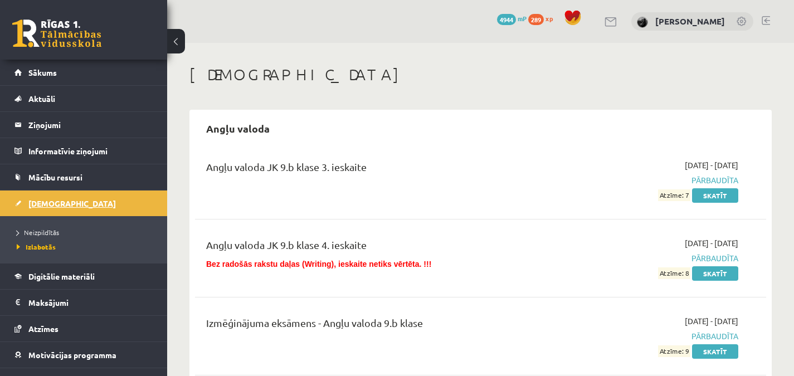
click at [116, 208] on link "[DEMOGRAPHIC_DATA]" at bounding box center [83, 204] width 139 height 26
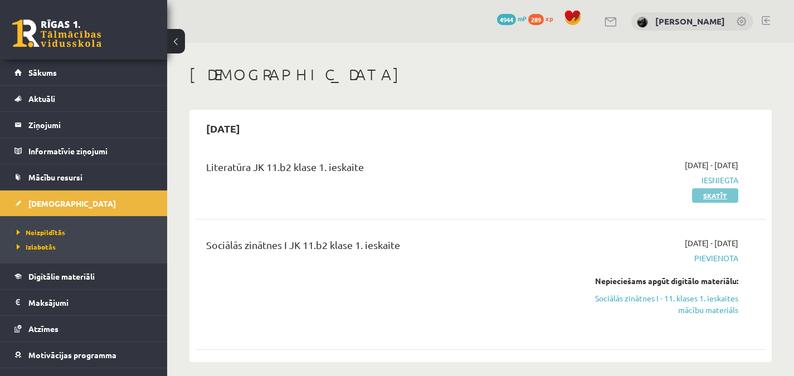
click at [706, 194] on link "Skatīt" at bounding box center [715, 195] width 46 height 14
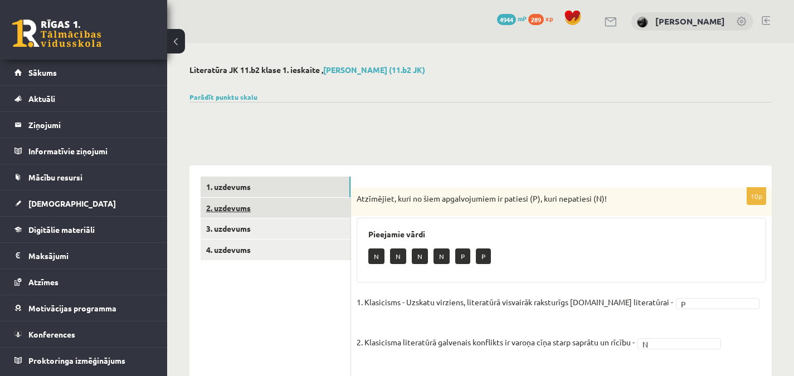
click at [337, 206] on link "2. uzdevums" at bounding box center [276, 208] width 150 height 21
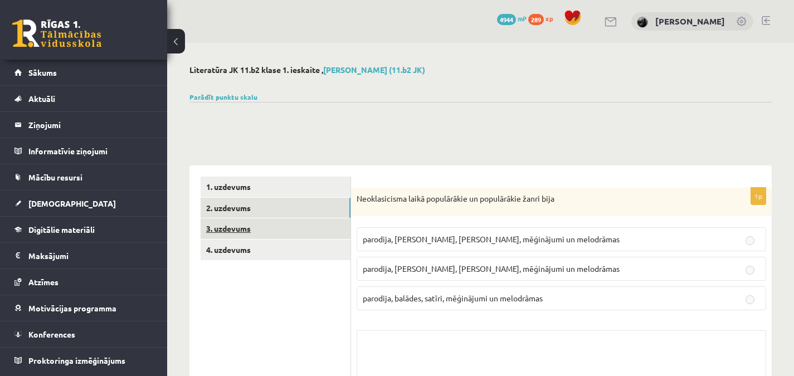
click at [330, 236] on link "3. uzdevums" at bounding box center [276, 228] width 150 height 21
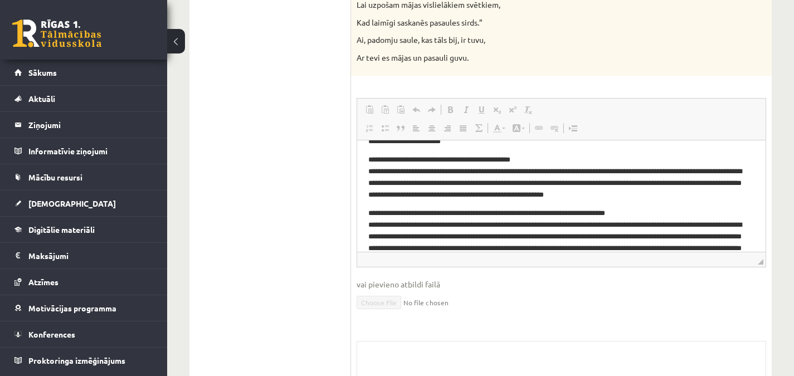
scroll to position [237, 0]
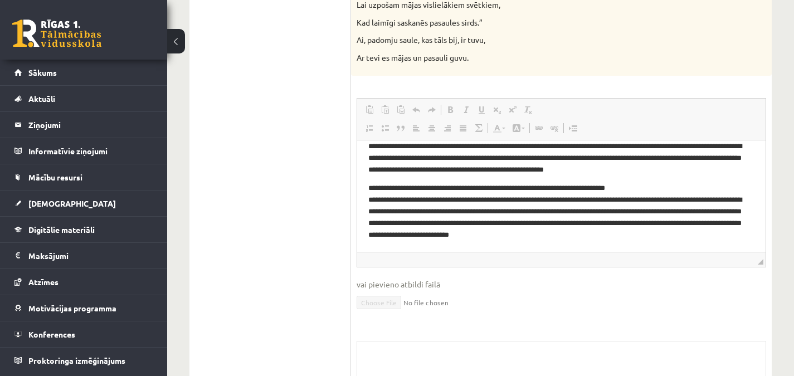
drag, startPoint x: 762, startPoint y: 169, endPoint x: 1138, endPoint y: 384, distance: 433.1
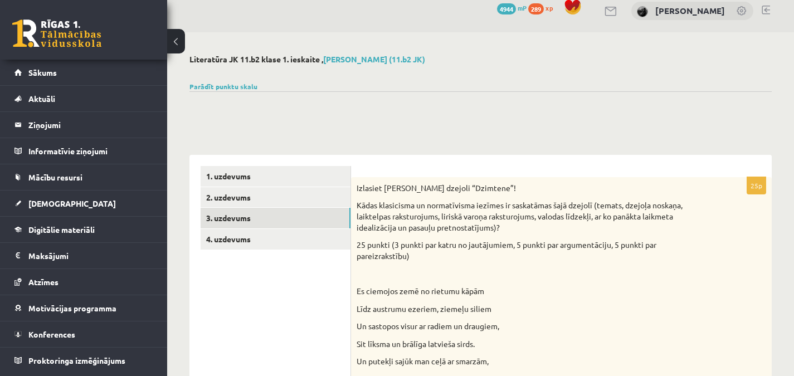
scroll to position [18, 0]
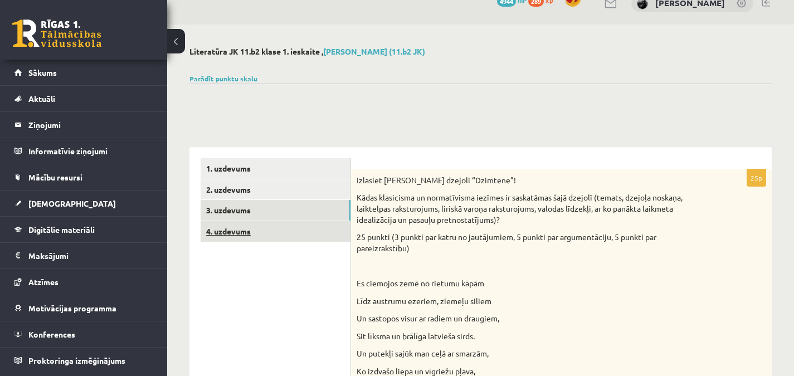
click at [340, 223] on link "4. uzdevums" at bounding box center [276, 231] width 150 height 21
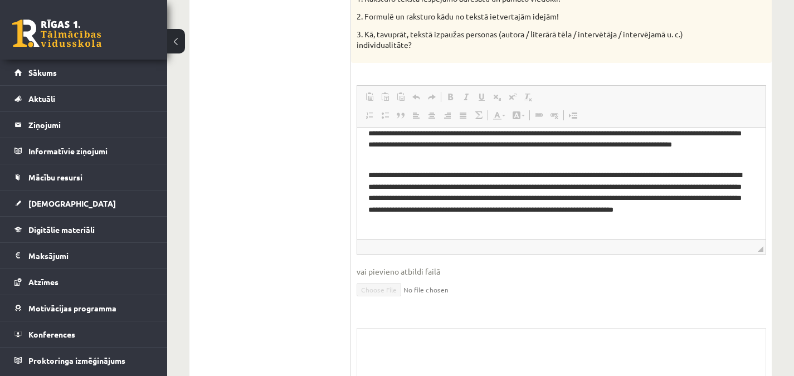
scroll to position [0, 0]
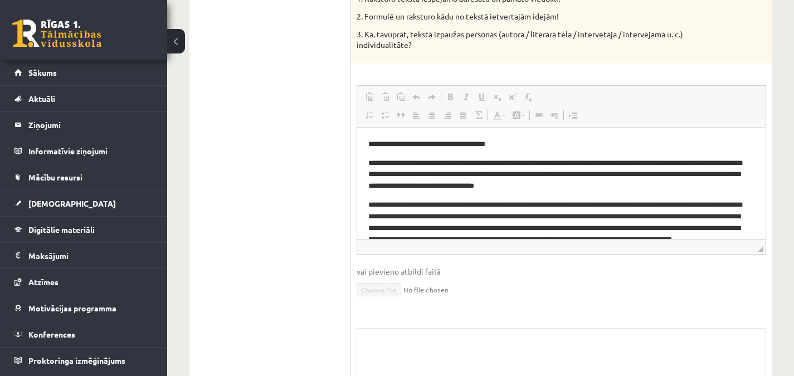
drag, startPoint x: 762, startPoint y: 174, endPoint x: 1131, endPoint y: 266, distance: 380.1
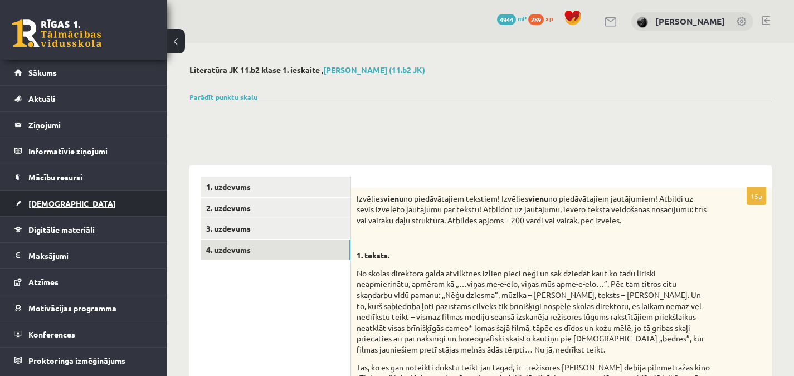
click at [110, 202] on link "[DEMOGRAPHIC_DATA]" at bounding box center [83, 204] width 139 height 26
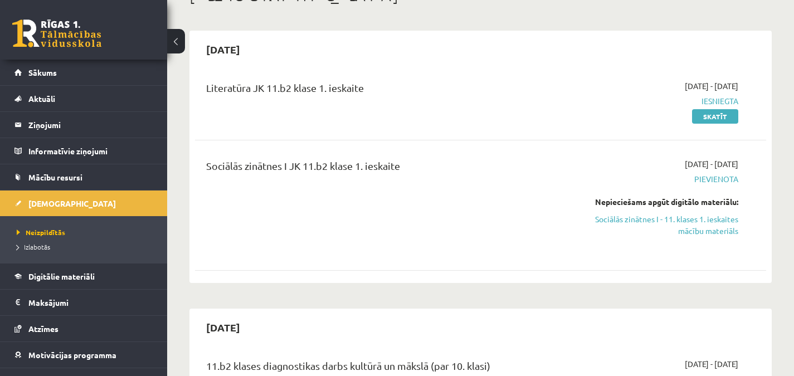
scroll to position [68, 0]
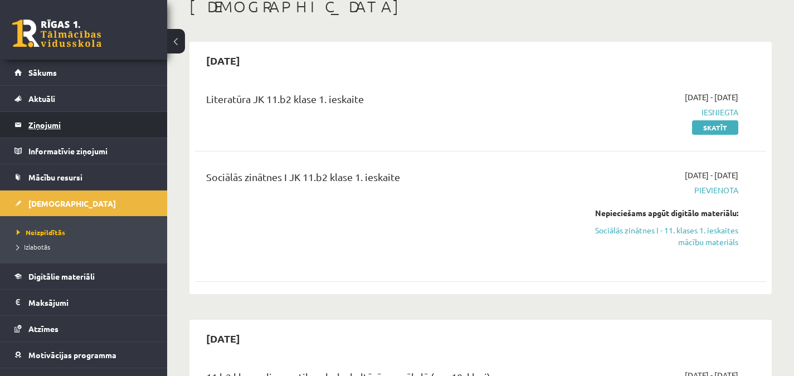
click at [107, 123] on legend "Ziņojumi 0" at bounding box center [90, 125] width 125 height 26
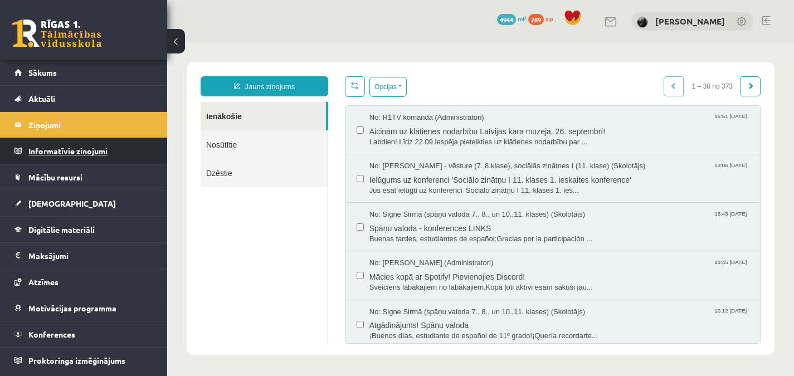
click at [104, 154] on legend "Informatīvie ziņojumi 0" at bounding box center [90, 151] width 125 height 26
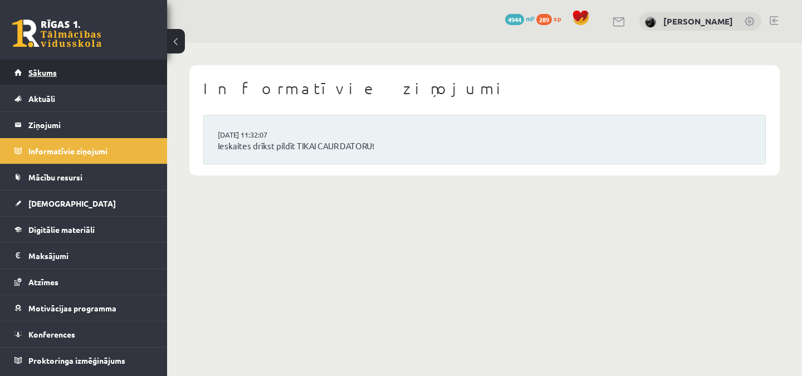
click at [101, 76] on link "Sākums" at bounding box center [83, 73] width 139 height 26
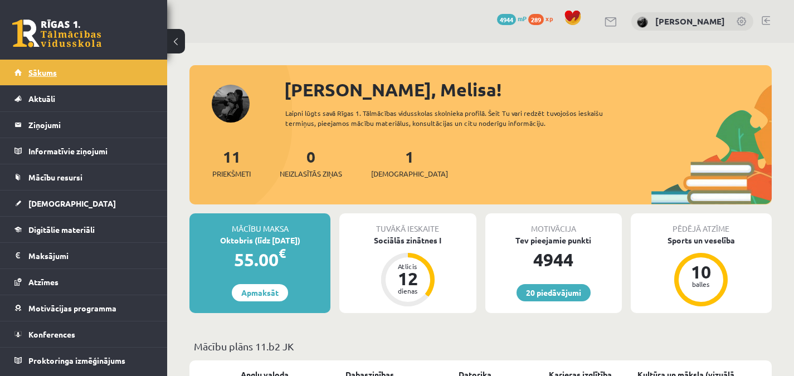
click at [121, 72] on link "Sākums" at bounding box center [83, 73] width 139 height 26
click at [81, 210] on link "[DEMOGRAPHIC_DATA]" at bounding box center [83, 204] width 139 height 26
